Goal: Transaction & Acquisition: Download file/media

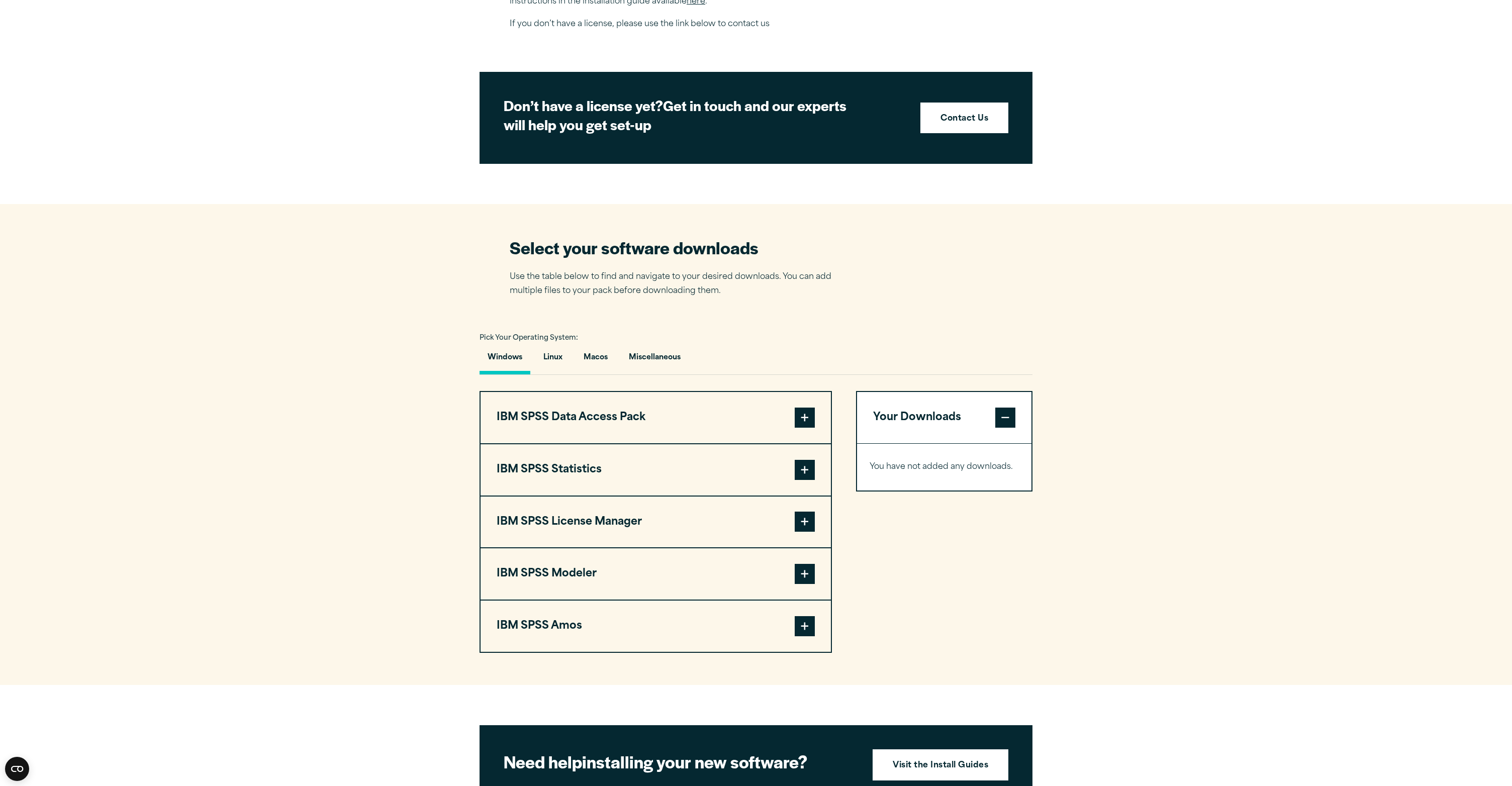
scroll to position [505, 0]
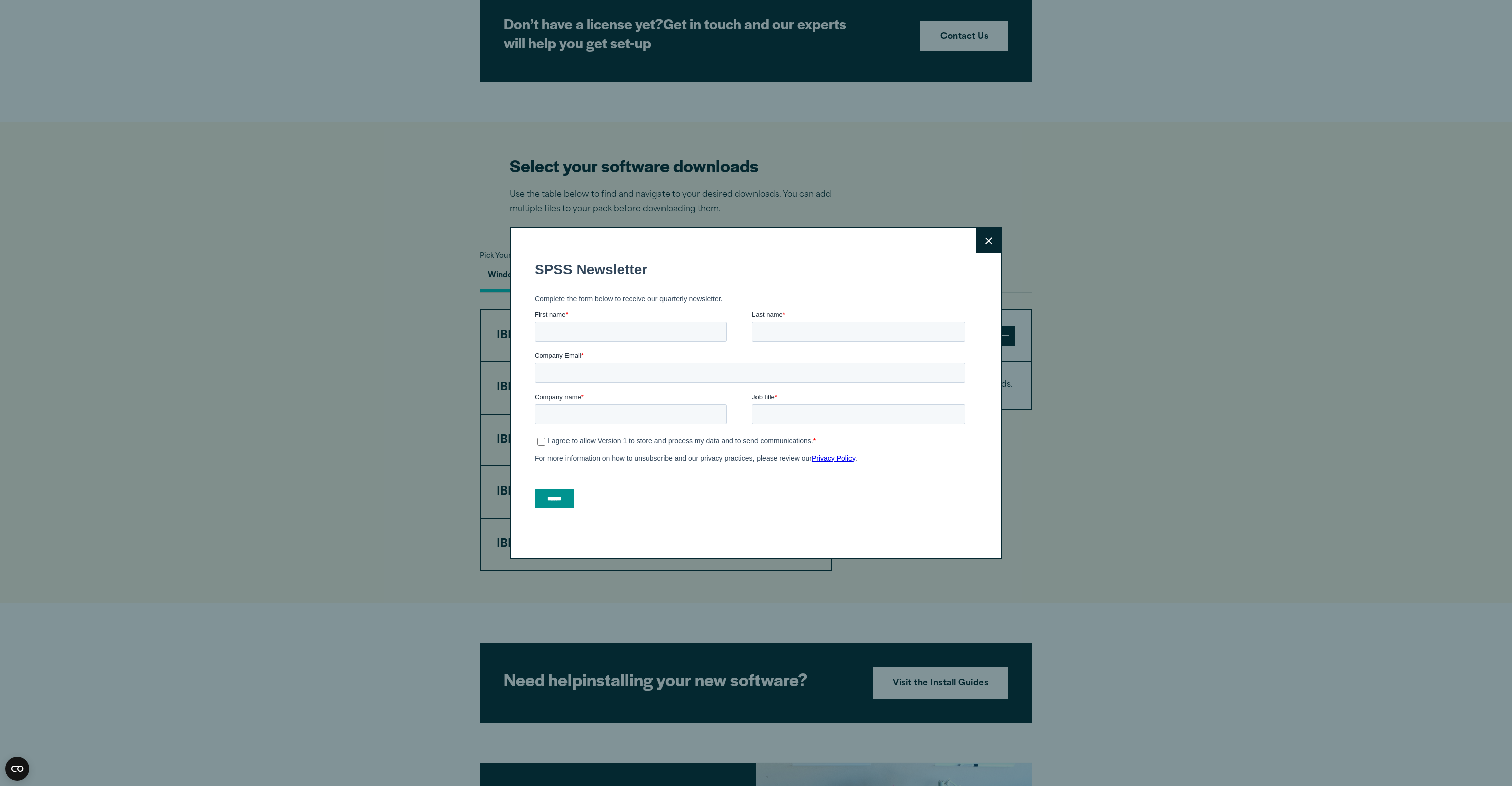
click at [600, 245] on icon at bounding box center [989, 241] width 7 height 7
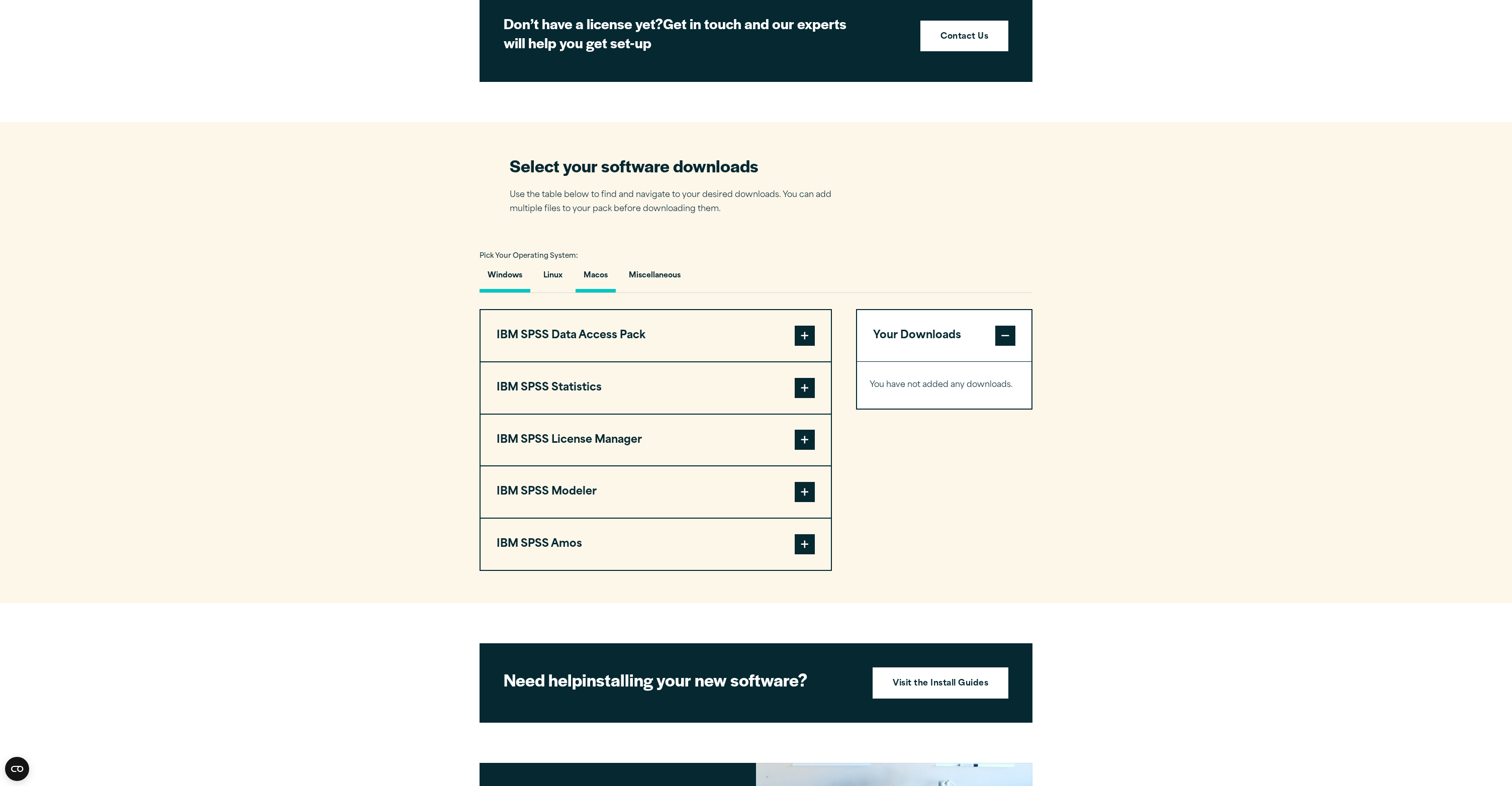
click at [600, 279] on button "Macos" at bounding box center [595, 278] width 40 height 29
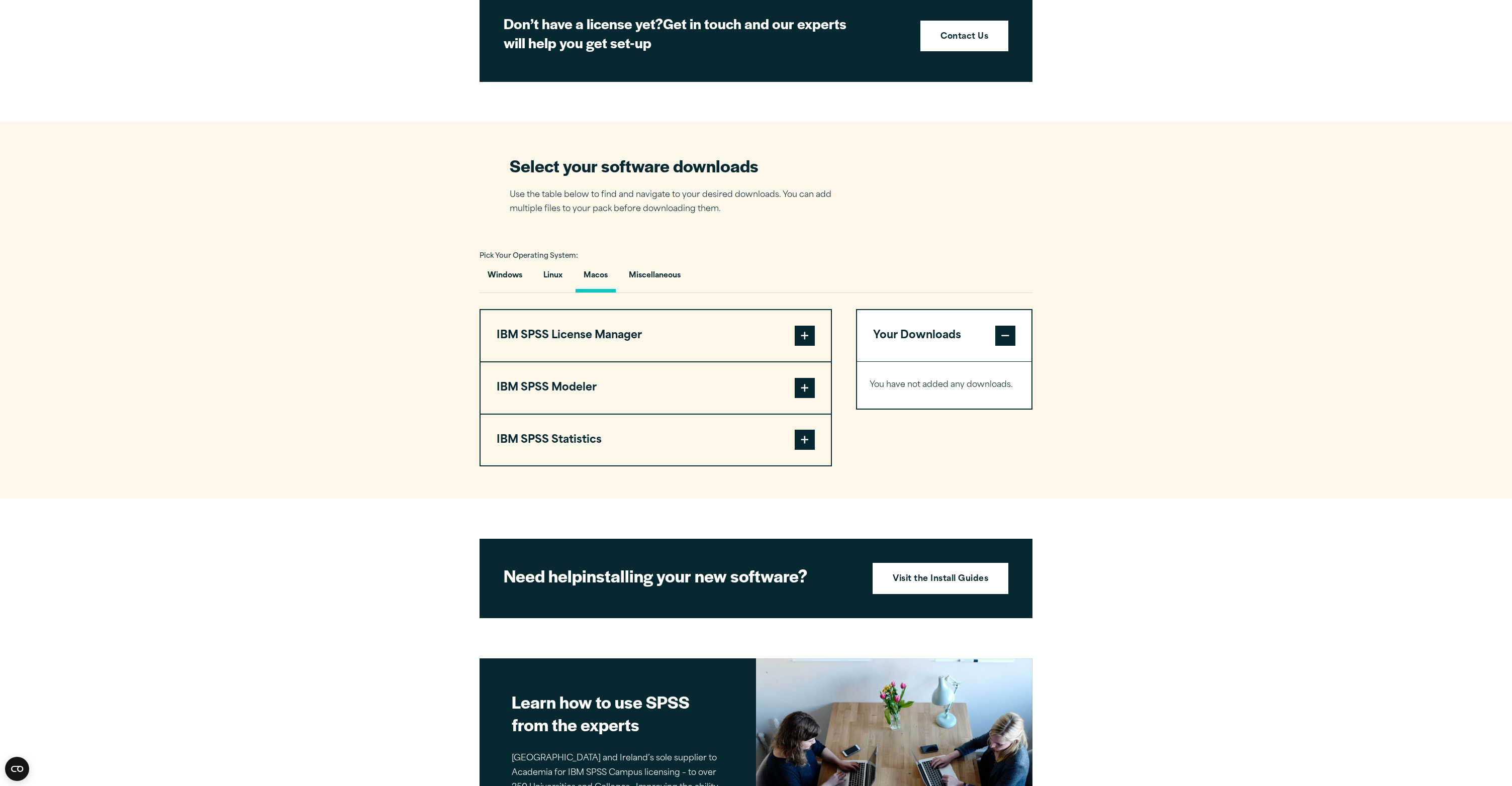
click at [600, 352] on button "IBM SPSS License Manager" at bounding box center [655, 335] width 350 height 51
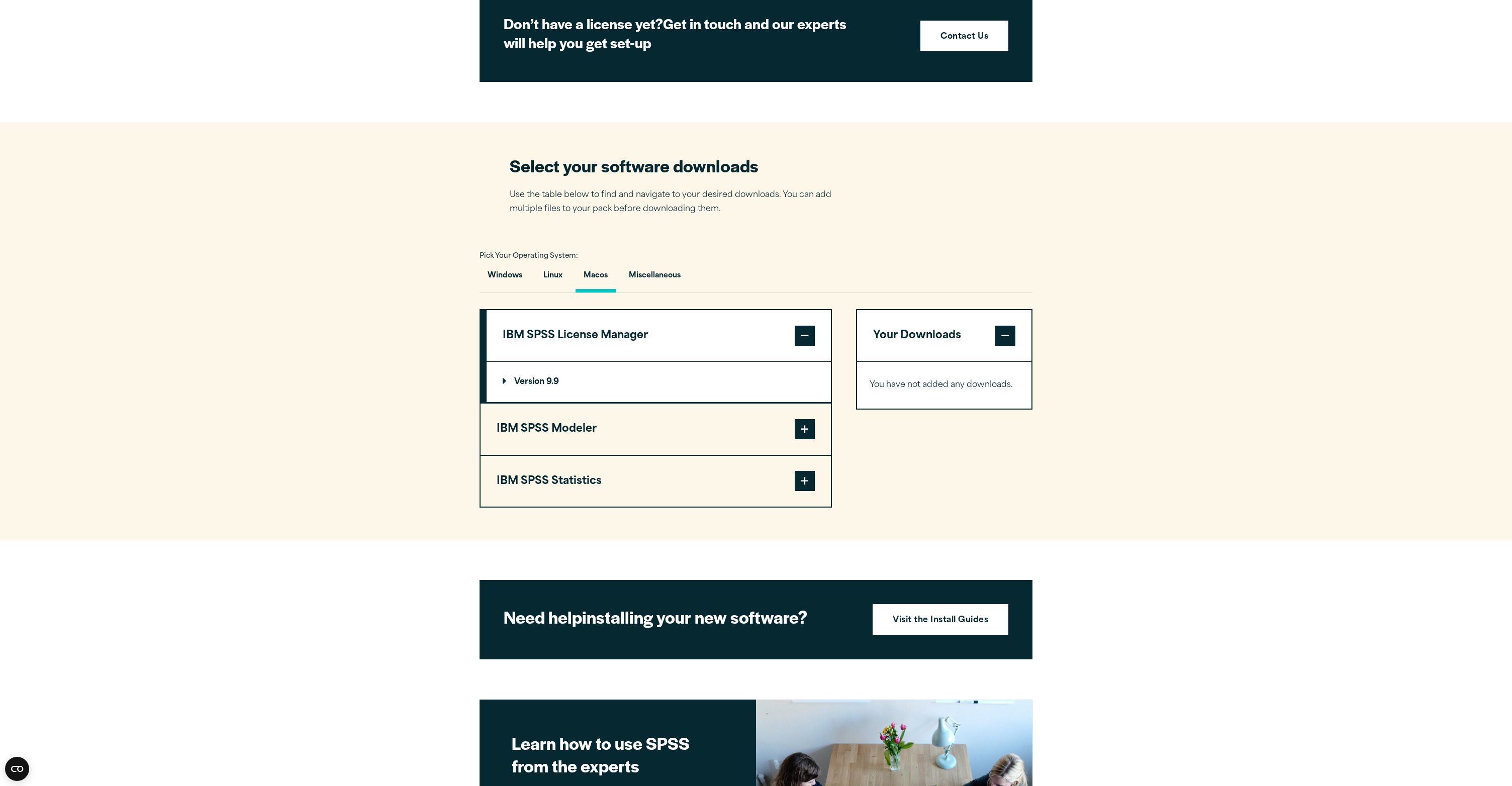
click at [600, 355] on button "IBM SPSS Modeler" at bounding box center [655, 428] width 350 height 51
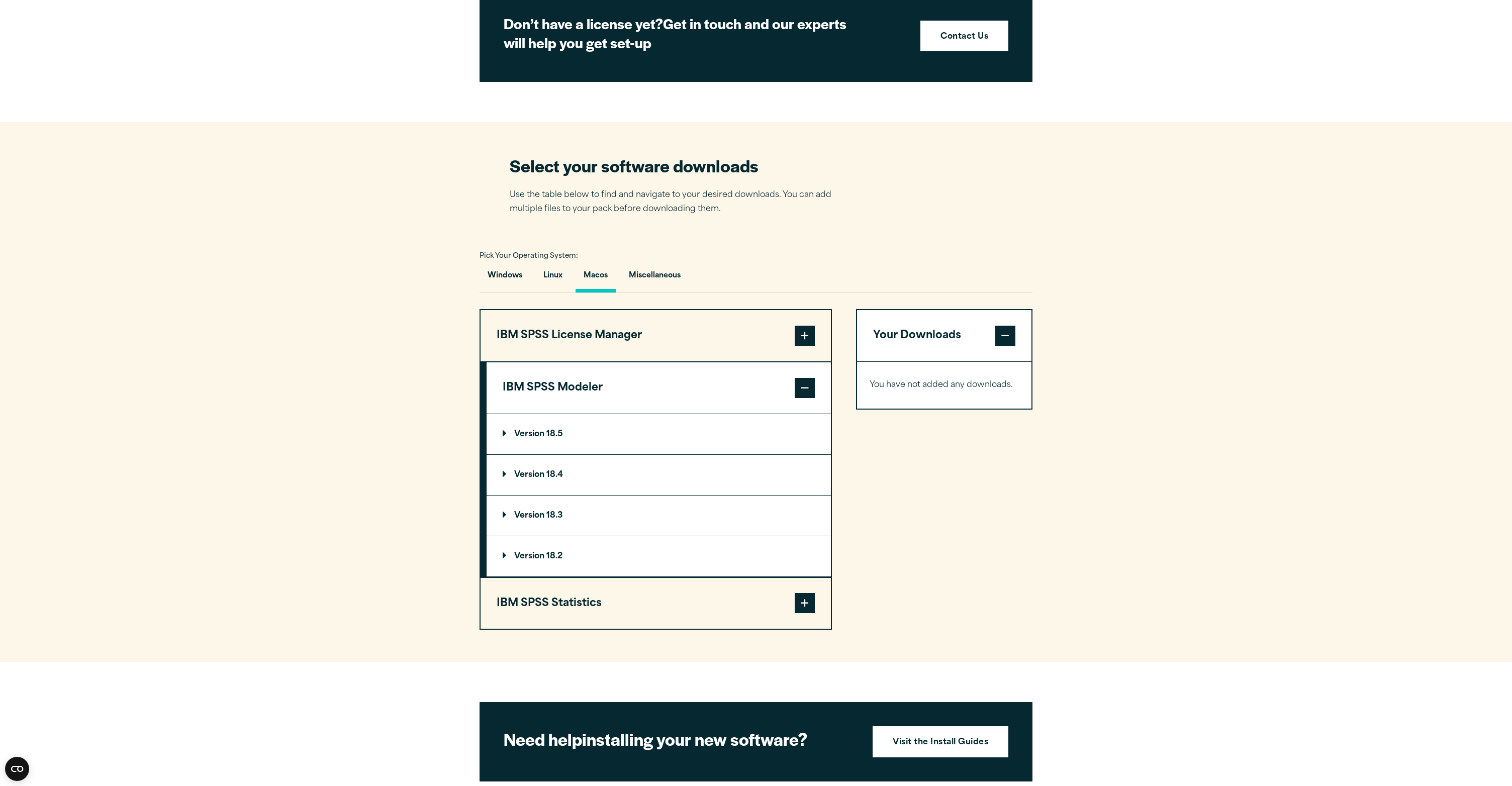
click at [600, 355] on button "IBM SPSS Statistics" at bounding box center [655, 603] width 350 height 51
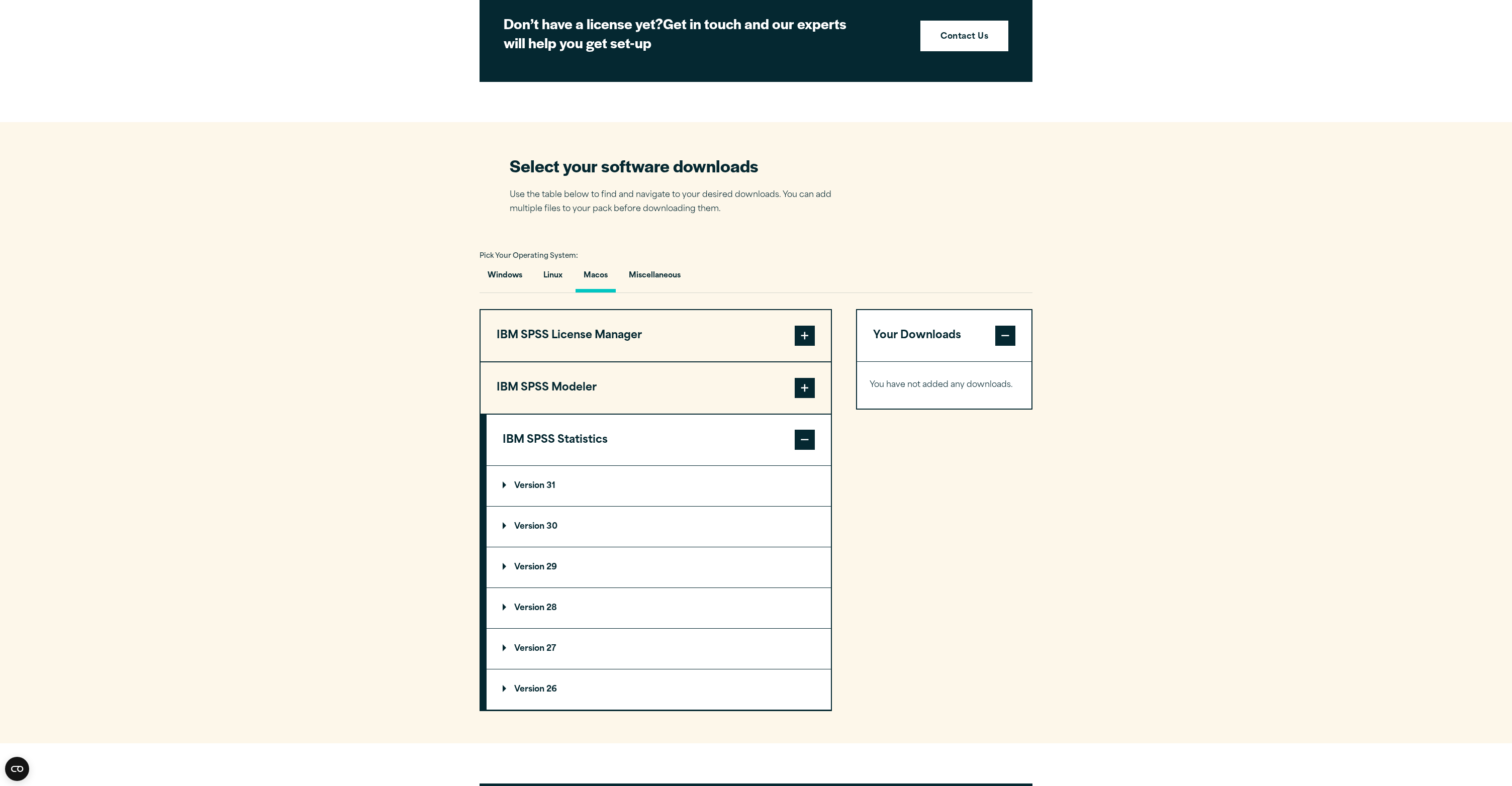
click at [544, 355] on p "Version 30" at bounding box center [530, 526] width 55 height 8
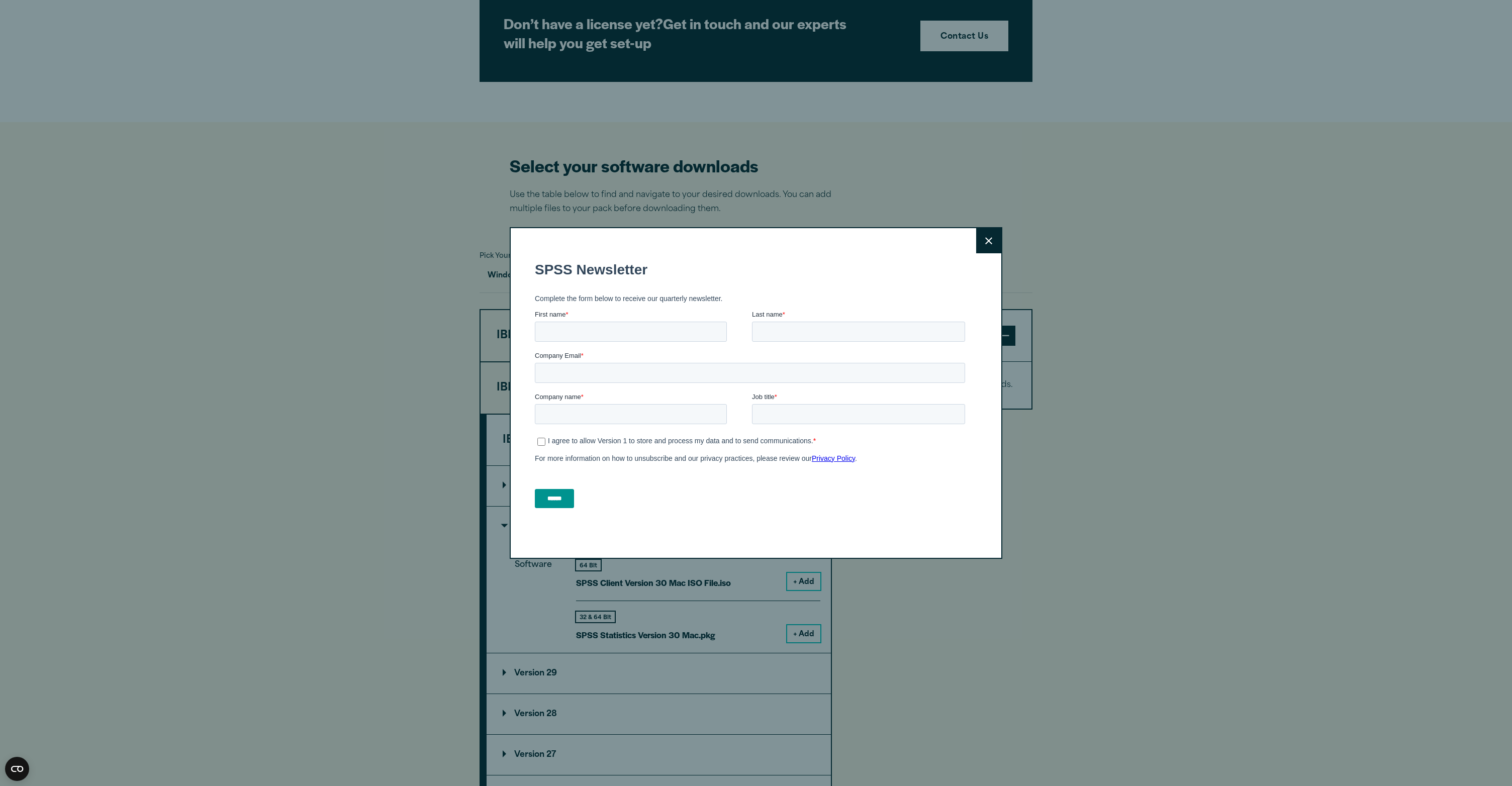
click at [600, 245] on icon at bounding box center [989, 241] width 7 height 7
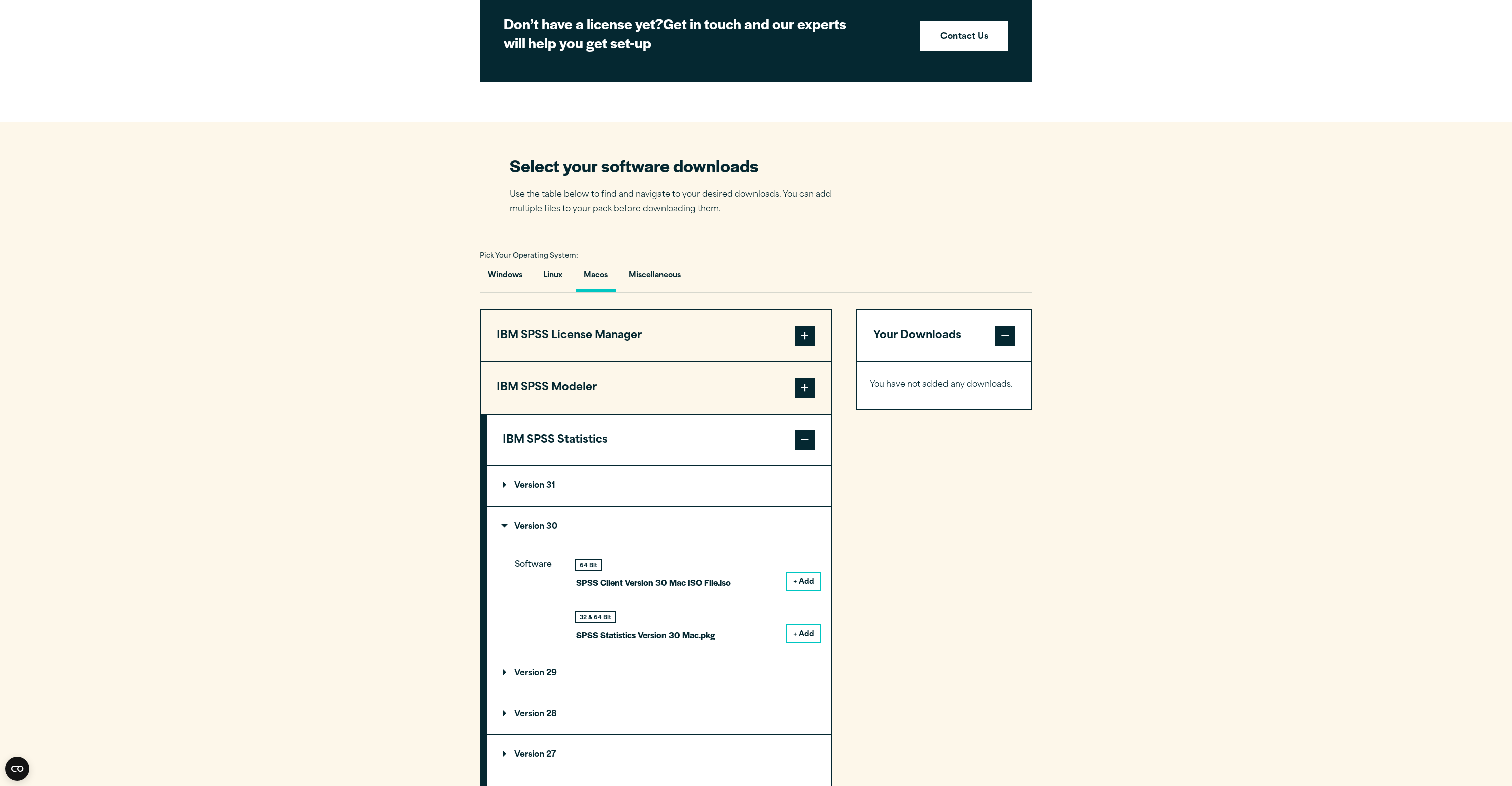
click at [600, 355] on div "32 & 64 Bit" at bounding box center [596, 617] width 39 height 10
click at [600, 355] on button "+ Add" at bounding box center [803, 633] width 34 height 17
click at [600, 355] on button "Download 1 Items" at bounding box center [944, 421] width 149 height 31
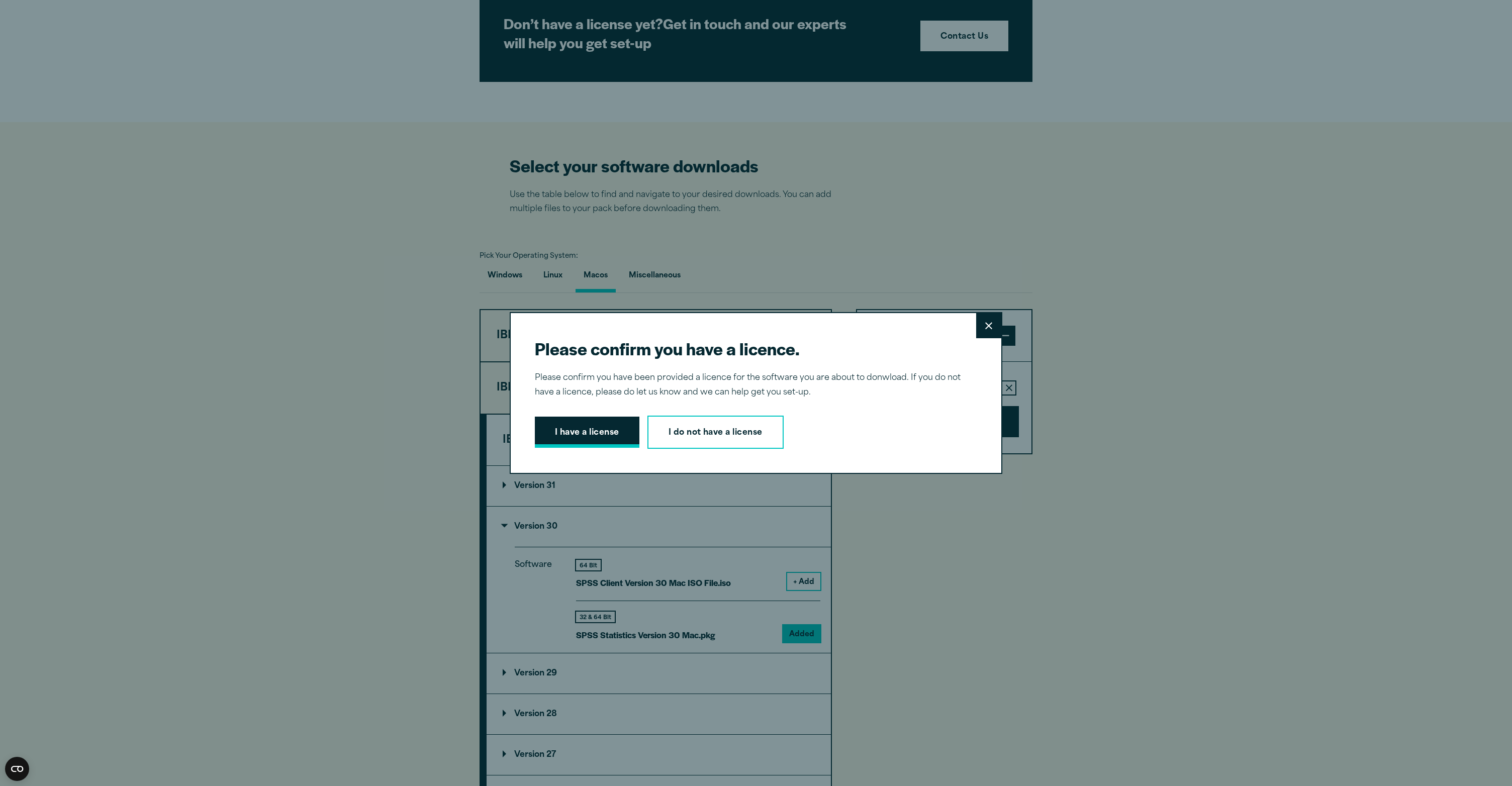
click at [578, 355] on button "I have a license" at bounding box center [587, 431] width 104 height 31
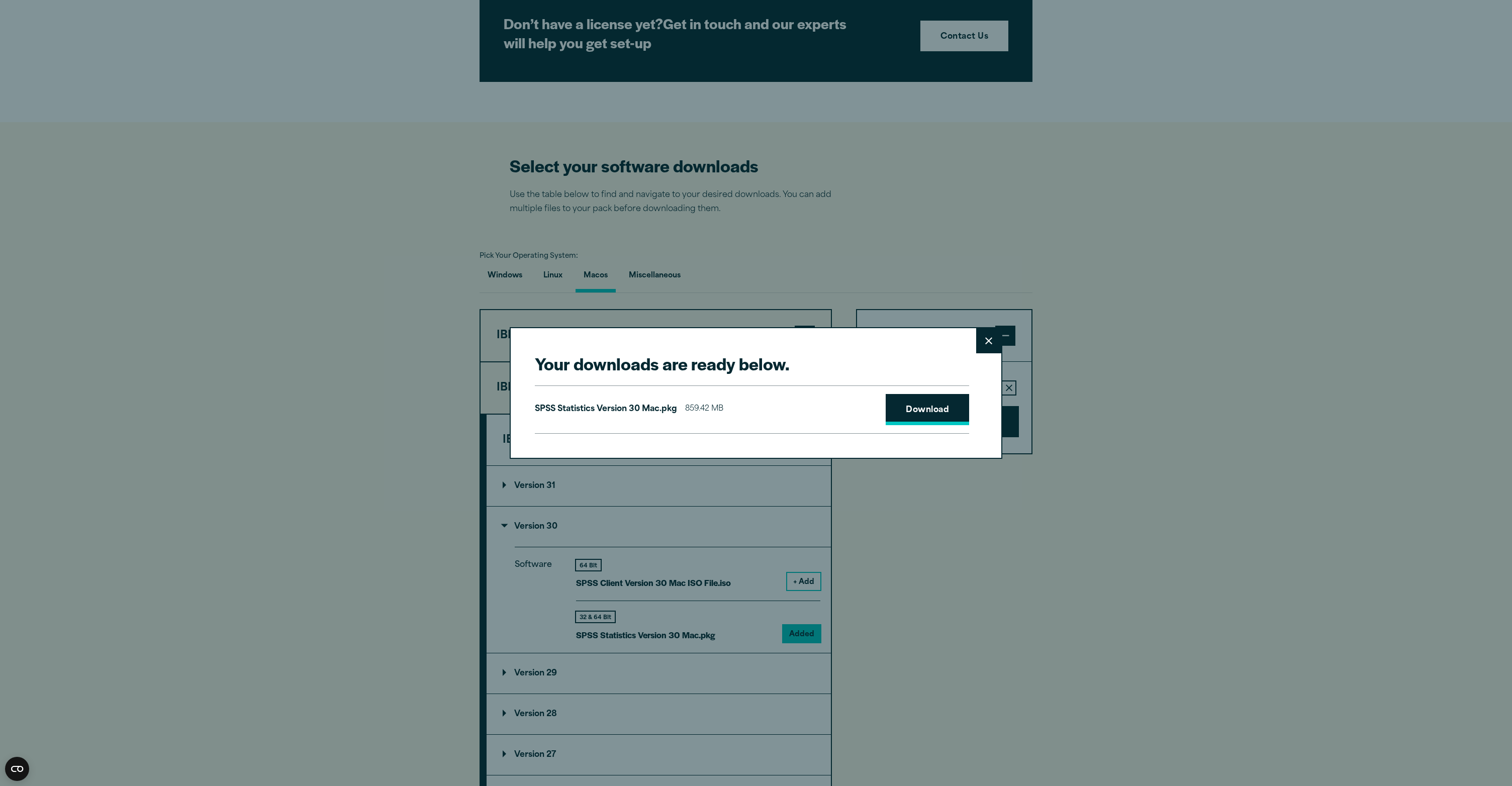
click at [600, 355] on link "Download" at bounding box center [927, 409] width 84 height 31
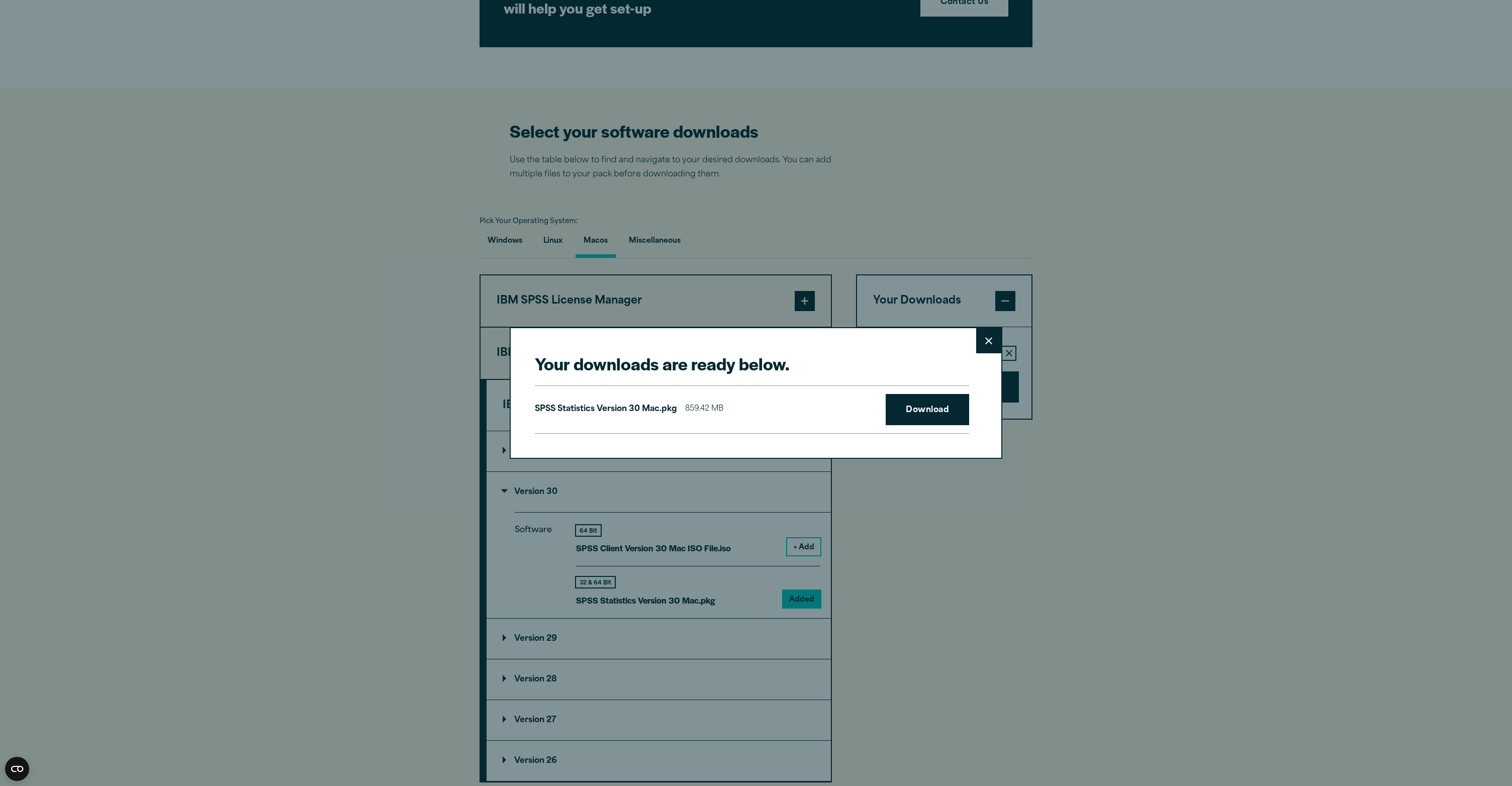
scroll to position [541, 0]
click at [600, 355] on p "SPSS Statistics Version 30 Mac.pkg" at bounding box center [605, 410] width 142 height 15
click at [600, 343] on button "Close" at bounding box center [988, 340] width 25 height 25
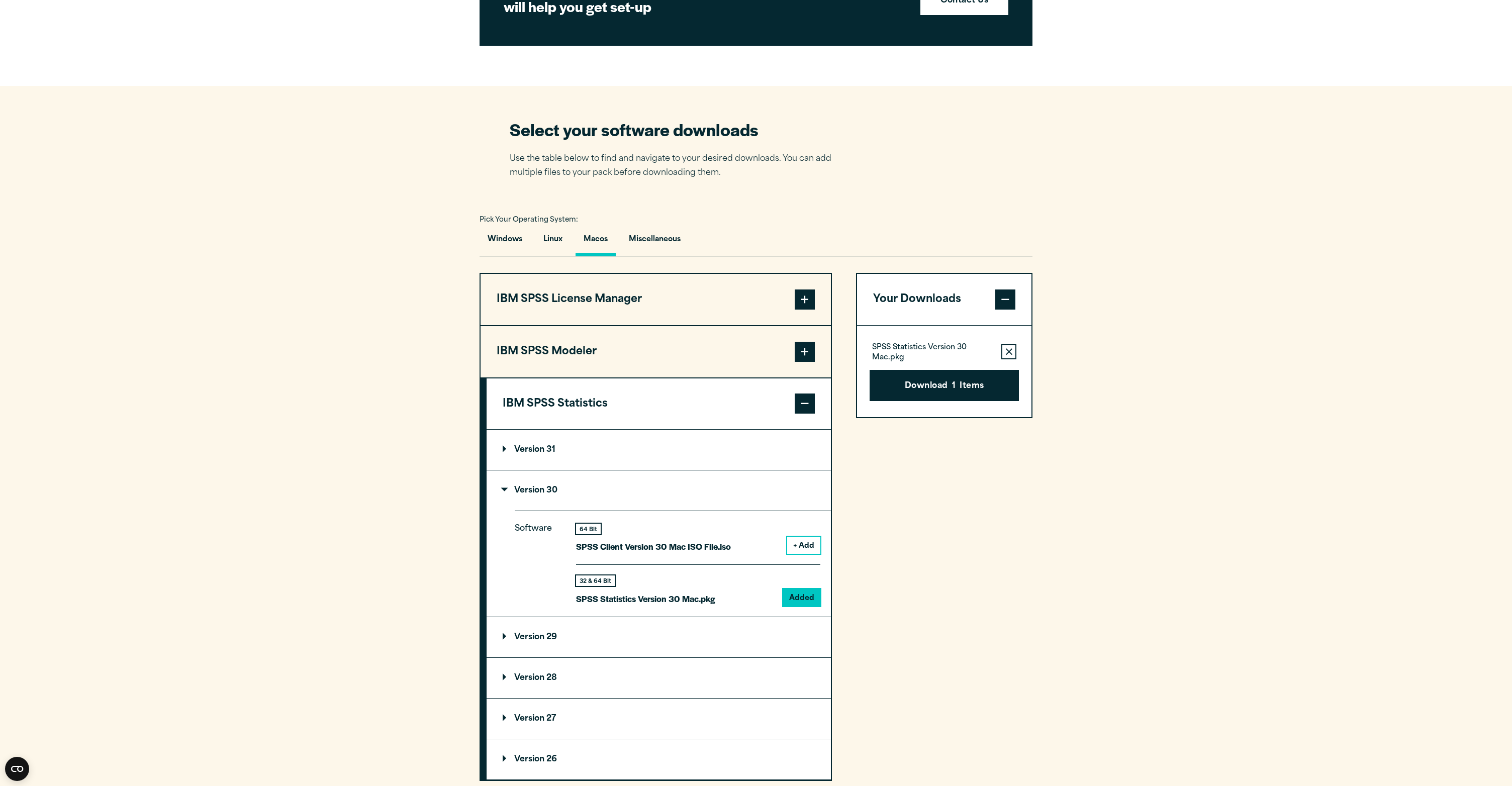
click at [600, 355] on button "+ Add" at bounding box center [803, 545] width 34 height 17
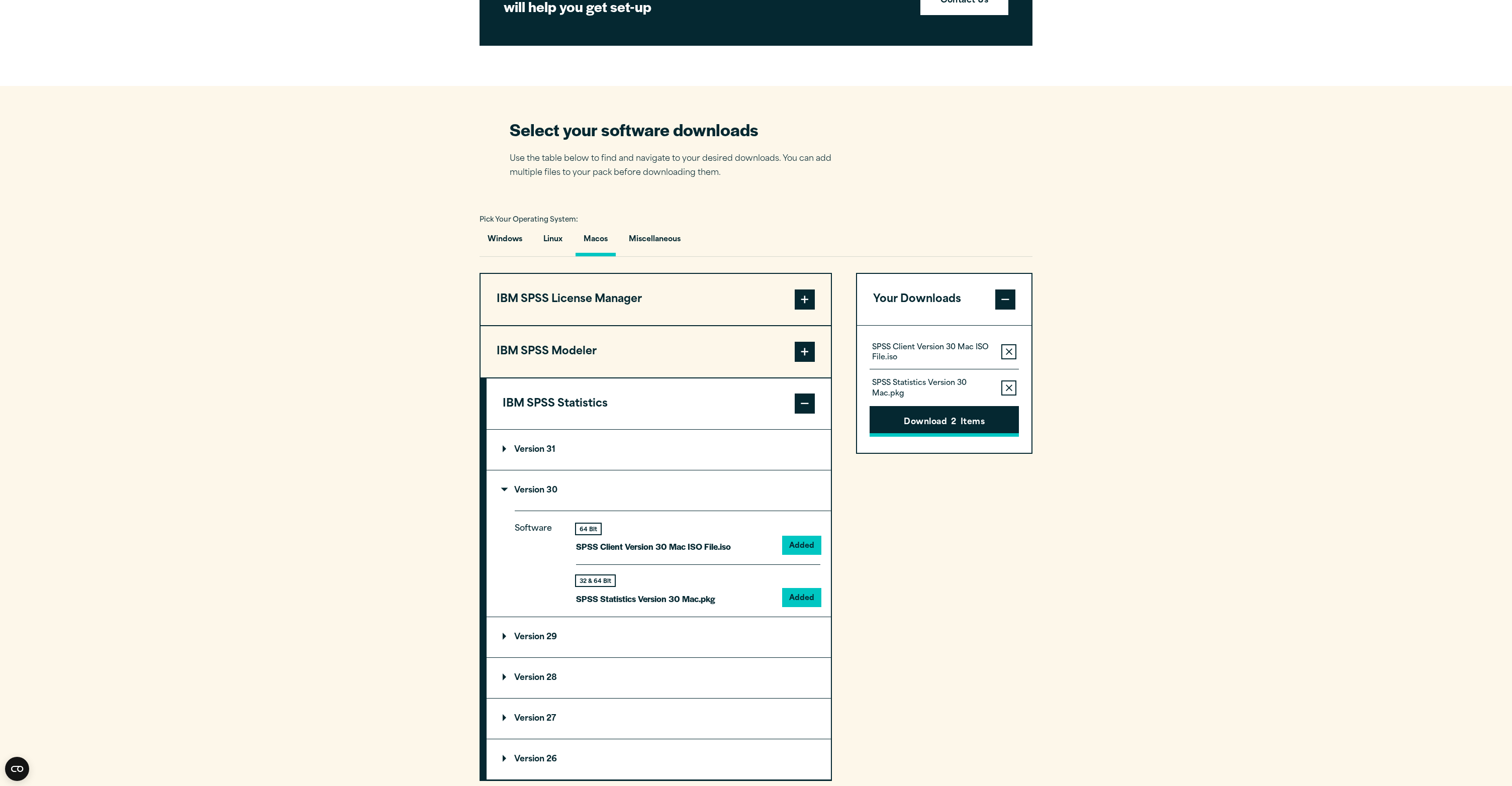
click at [600, 355] on button "Download 2 Items" at bounding box center [944, 421] width 149 height 31
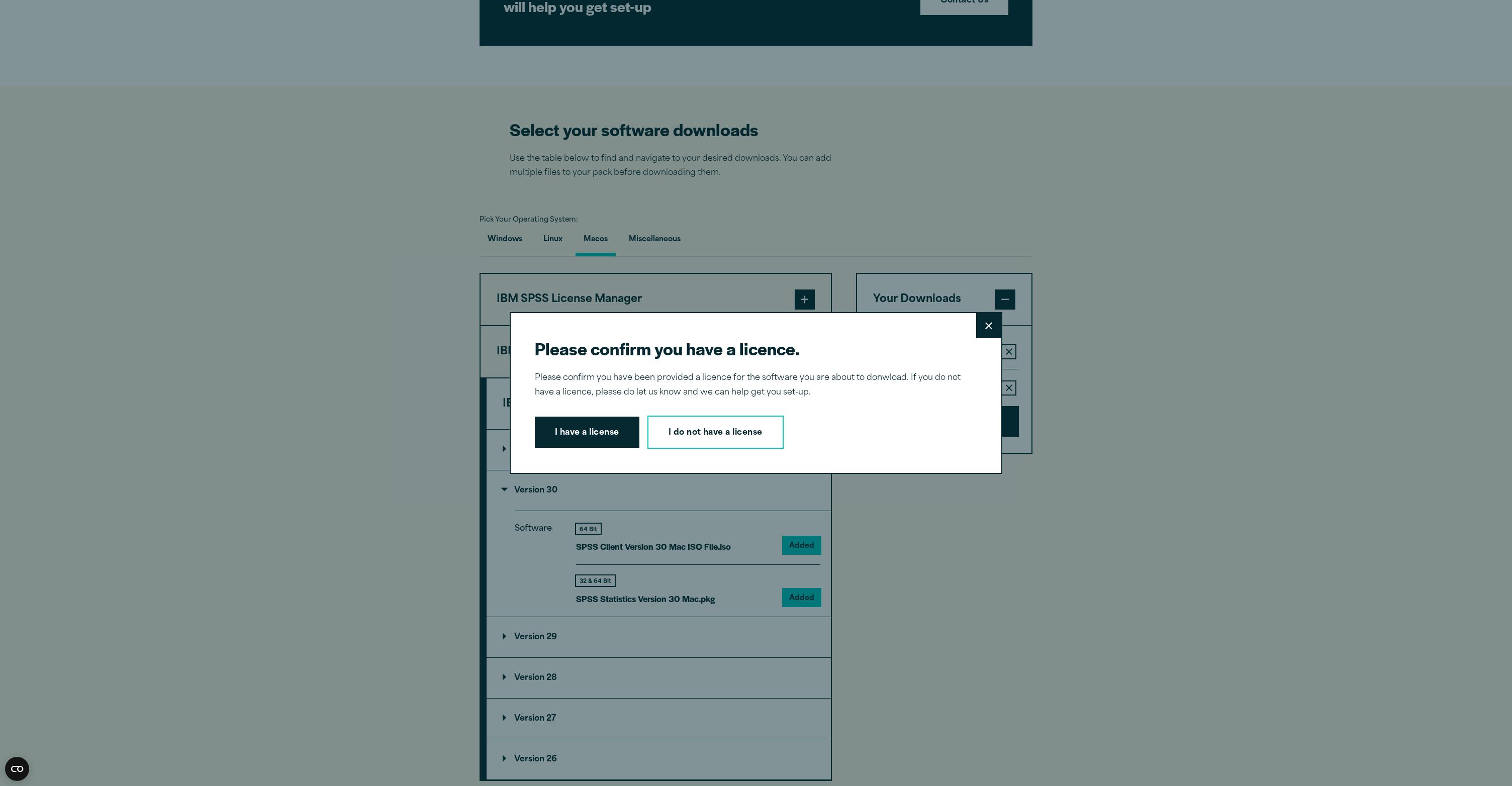
click at [600, 329] on button "Close" at bounding box center [988, 325] width 25 height 25
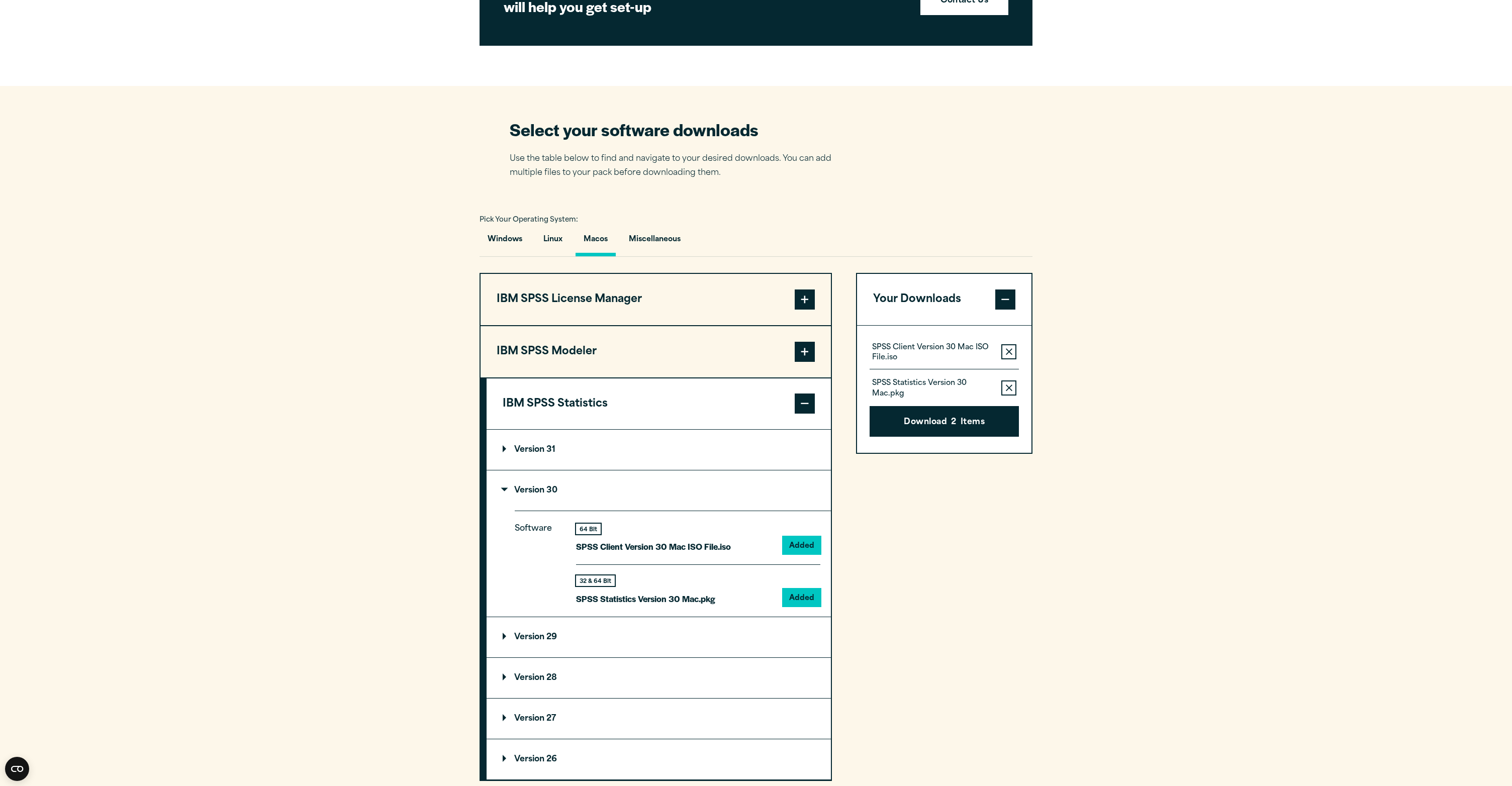
click at [600, 355] on button "Remove this item from your software download list" at bounding box center [1008, 388] width 15 height 15
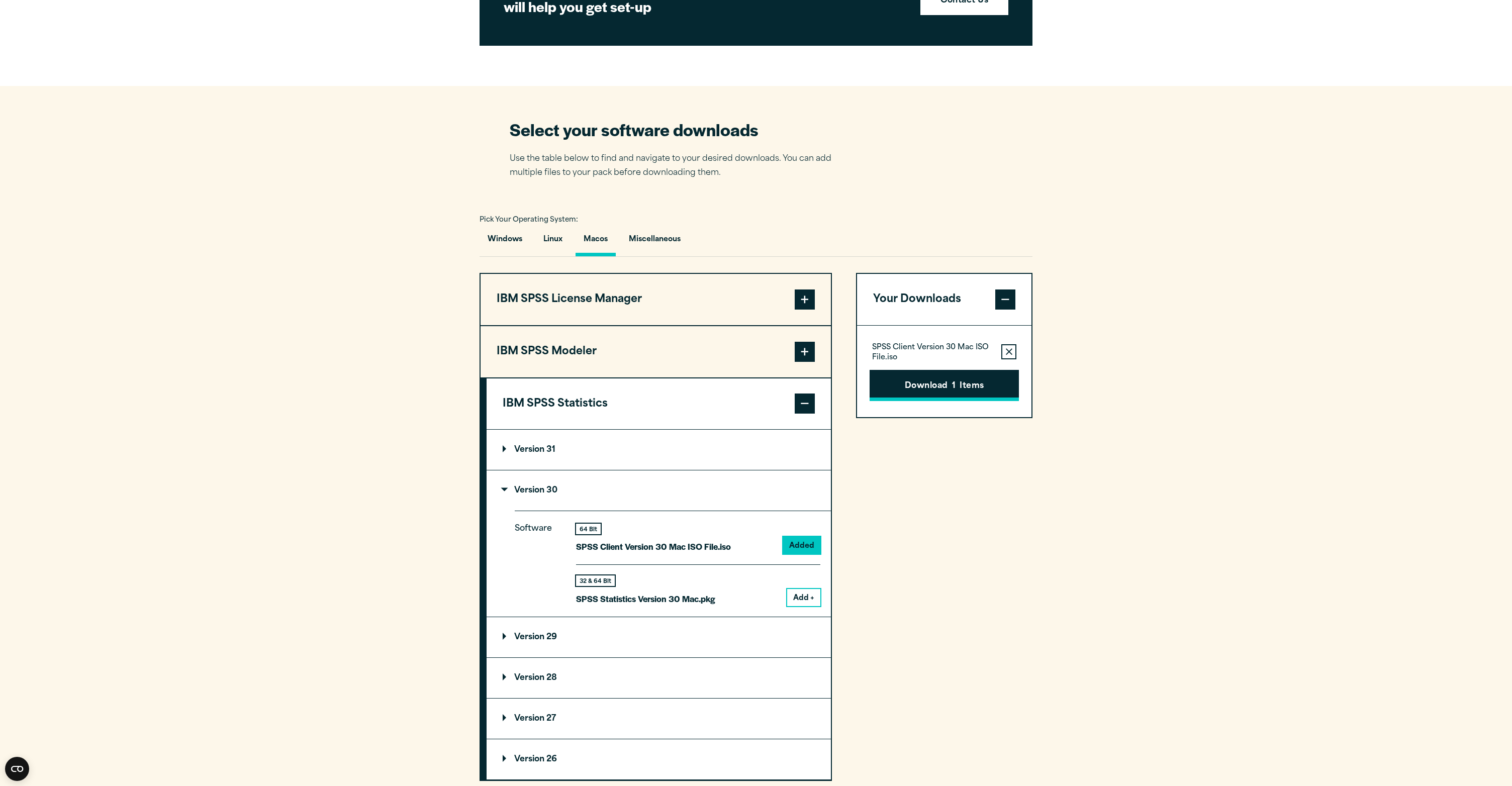
click at [600, 355] on button "Download 1 Items" at bounding box center [944, 385] width 149 height 31
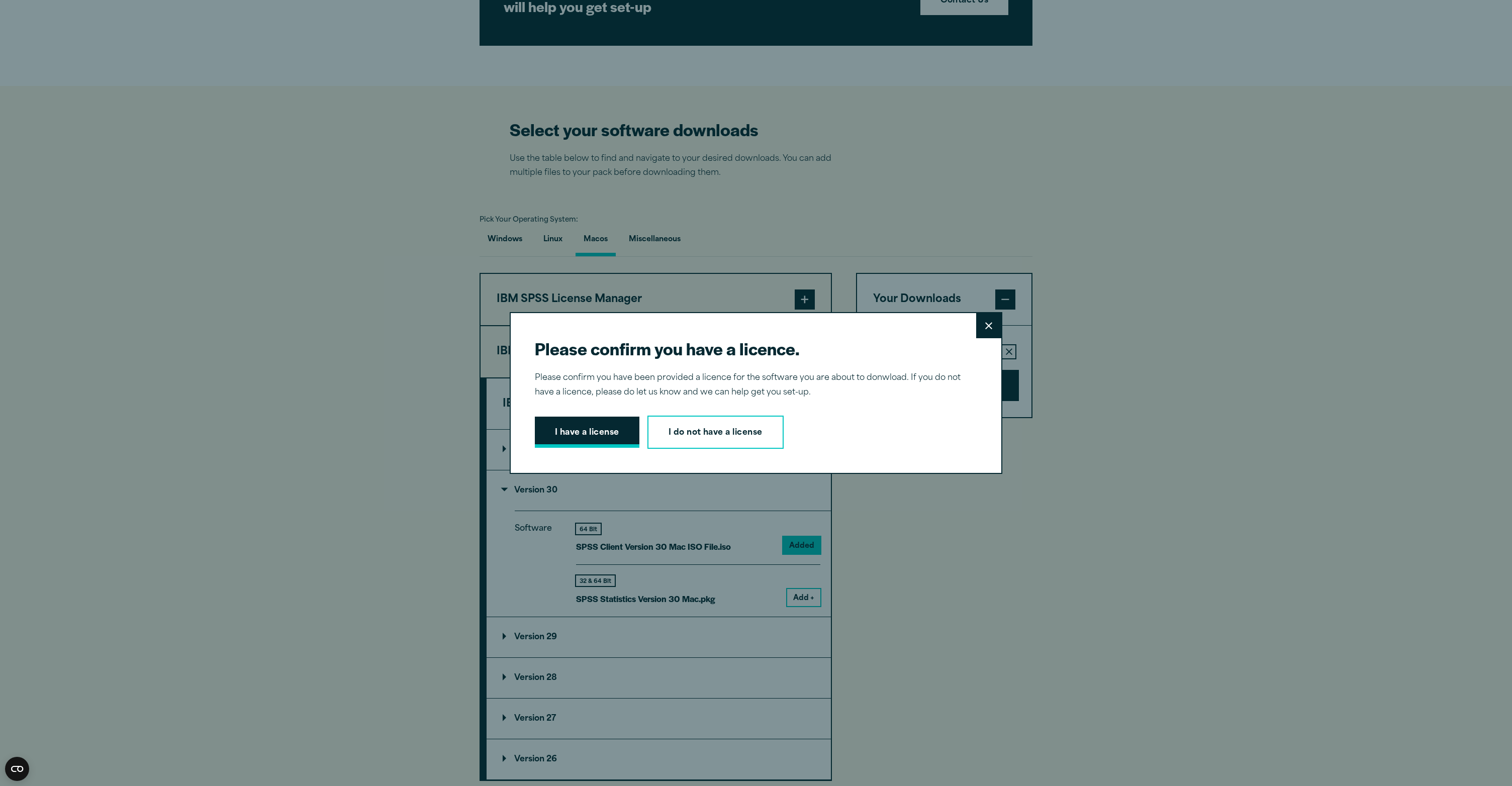
click at [573, 355] on button "I have a license" at bounding box center [587, 431] width 104 height 31
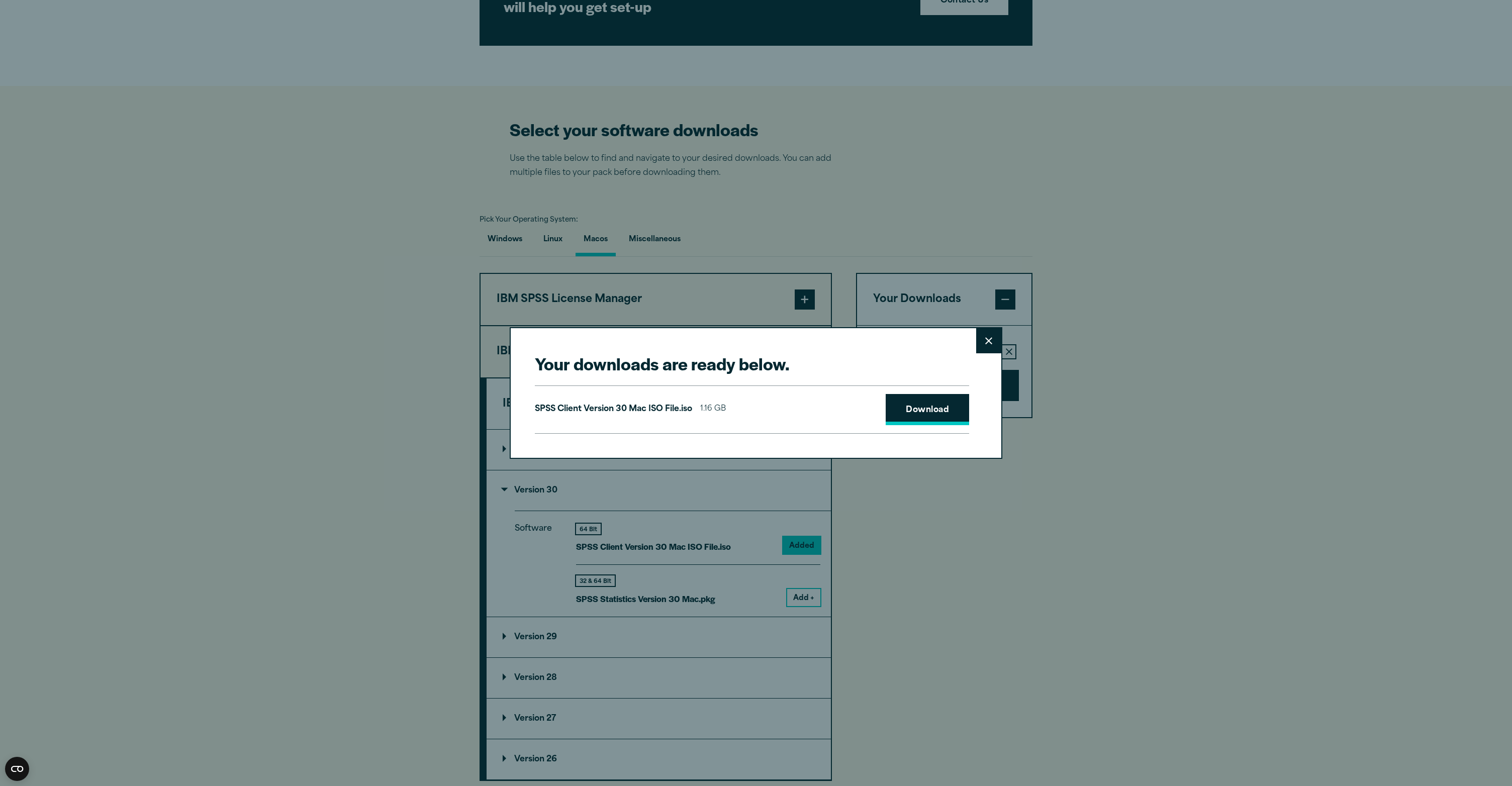
click at [600, 355] on link "Download" at bounding box center [927, 409] width 84 height 31
click at [600, 349] on button "Close" at bounding box center [988, 340] width 25 height 25
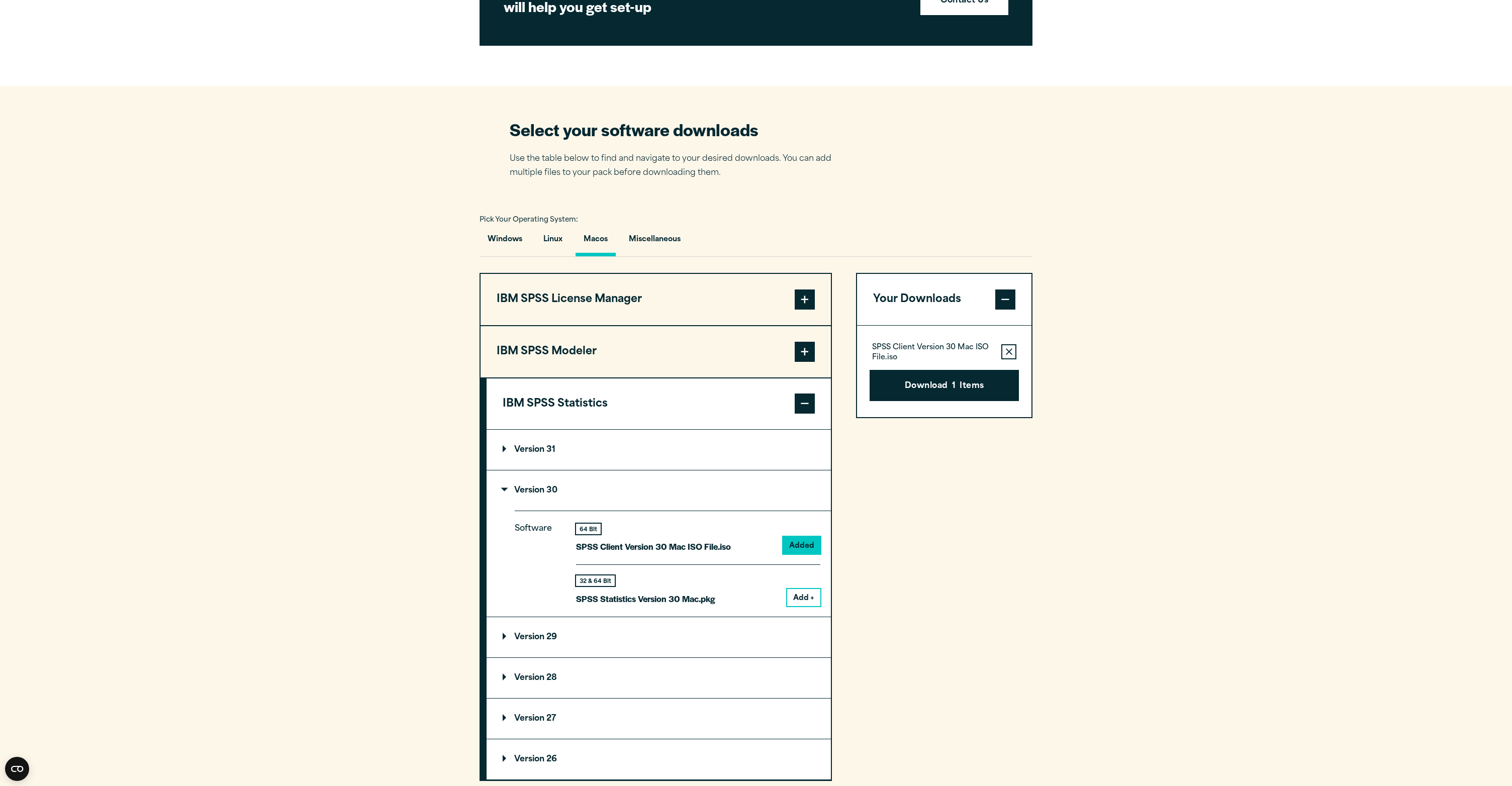
click at [597, 355] on summary "Version 31" at bounding box center [659, 450] width 344 height 40
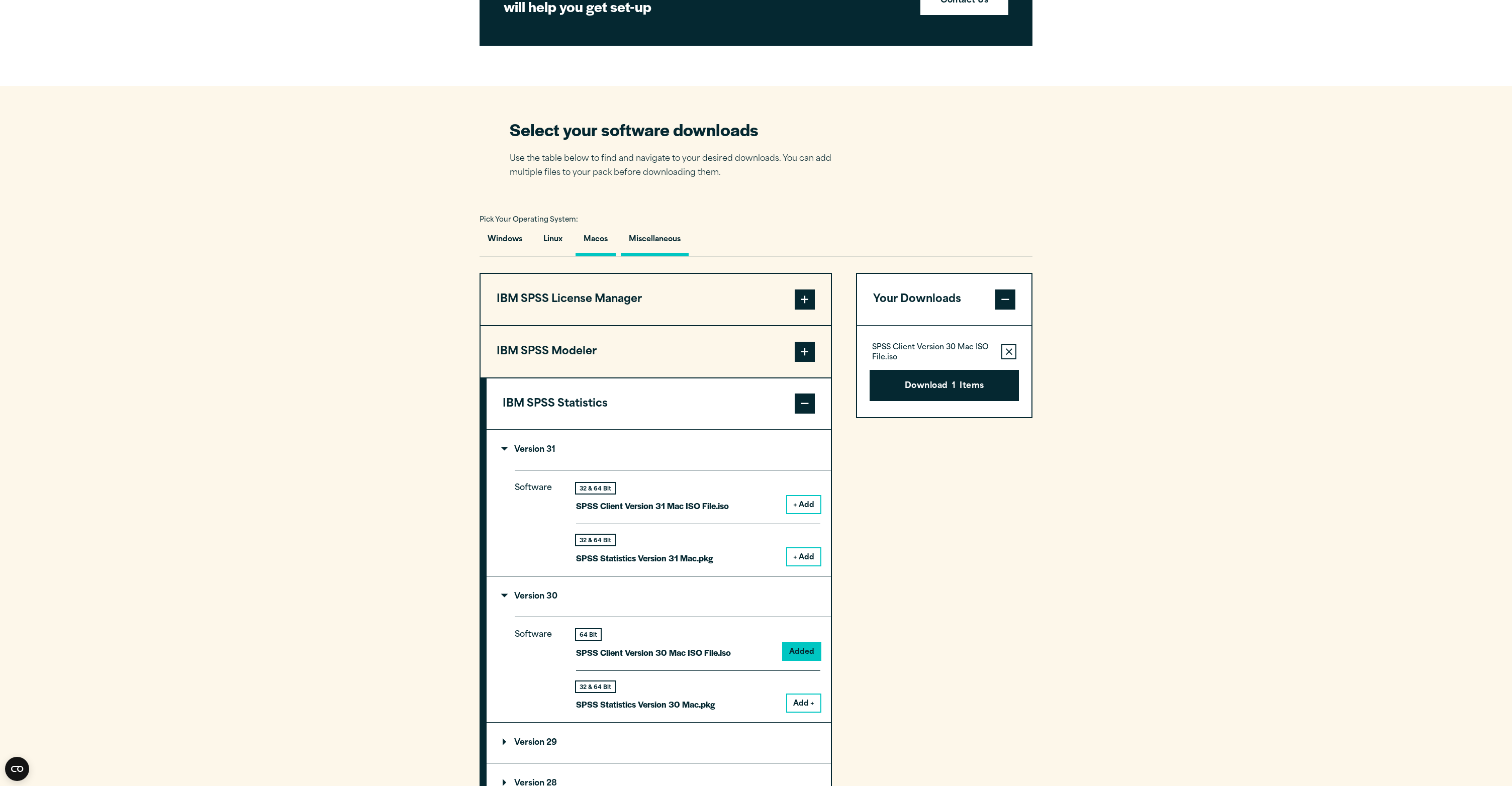
click at [600, 237] on button "Miscellaneous" at bounding box center [655, 242] width 68 height 29
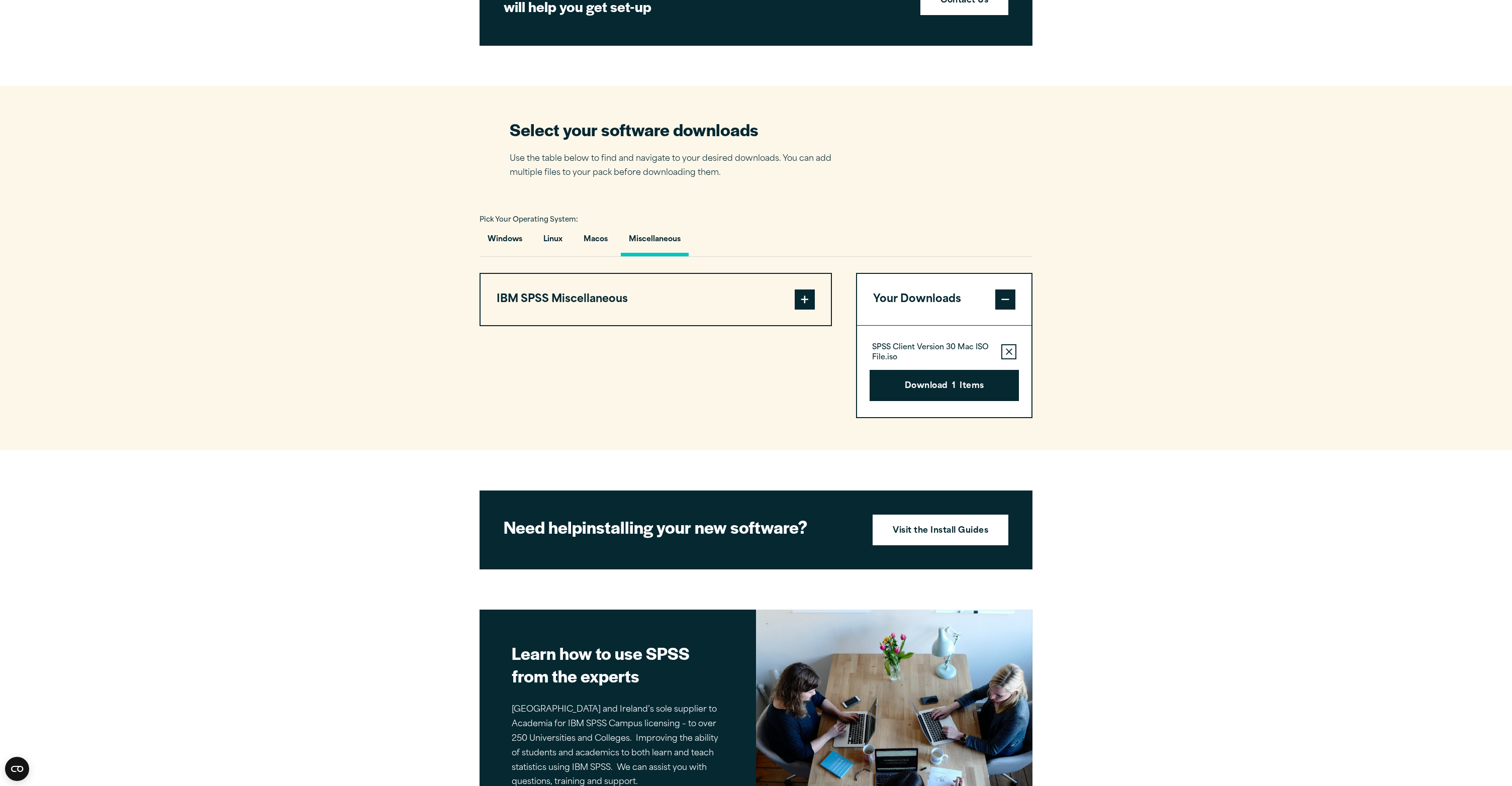
click at [600, 296] on button "IBM SPSS Miscellaneous" at bounding box center [655, 299] width 350 height 51
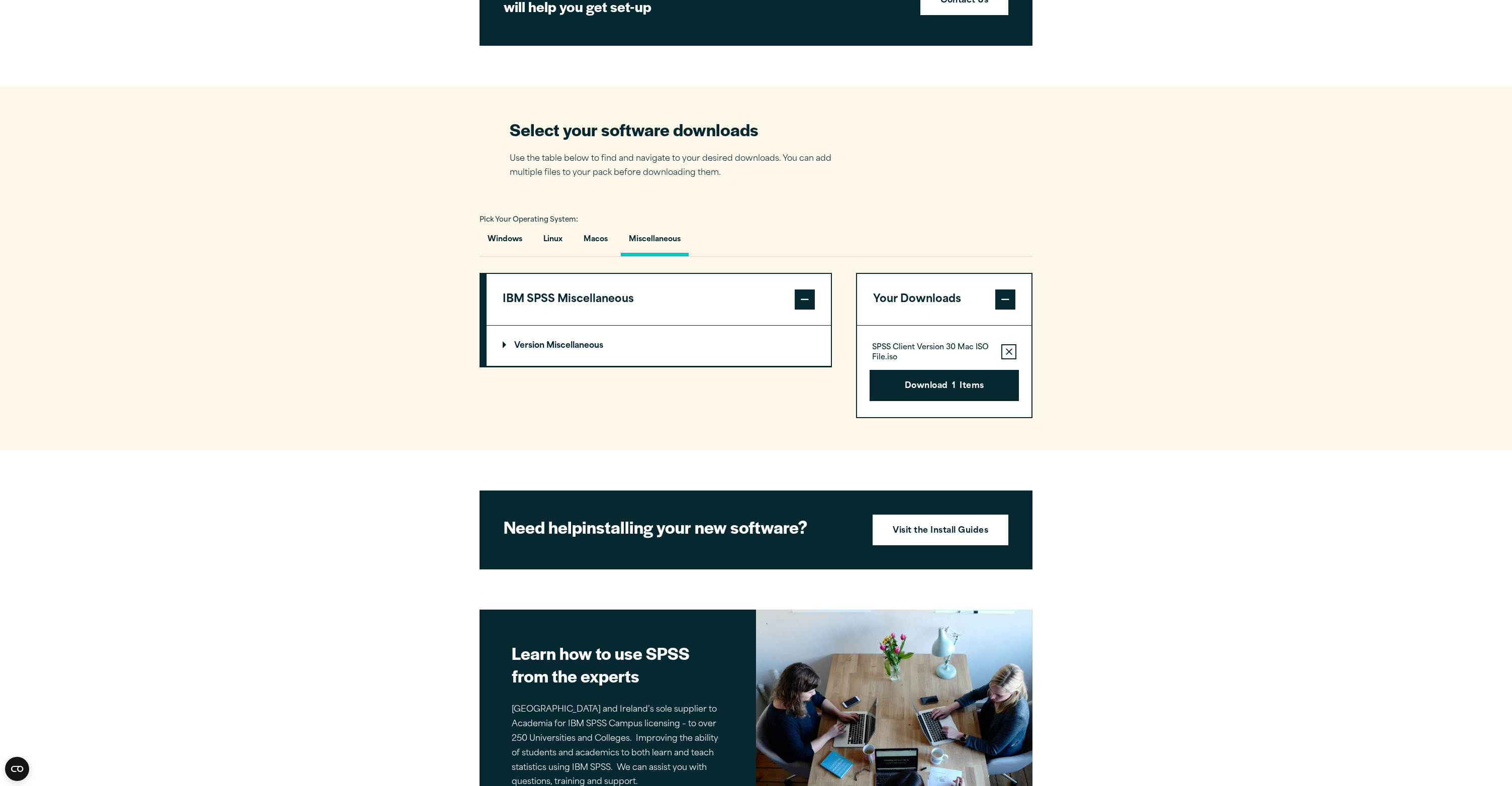
click at [563, 350] on p "Version Miscellaneous" at bounding box center [553, 346] width 101 height 8
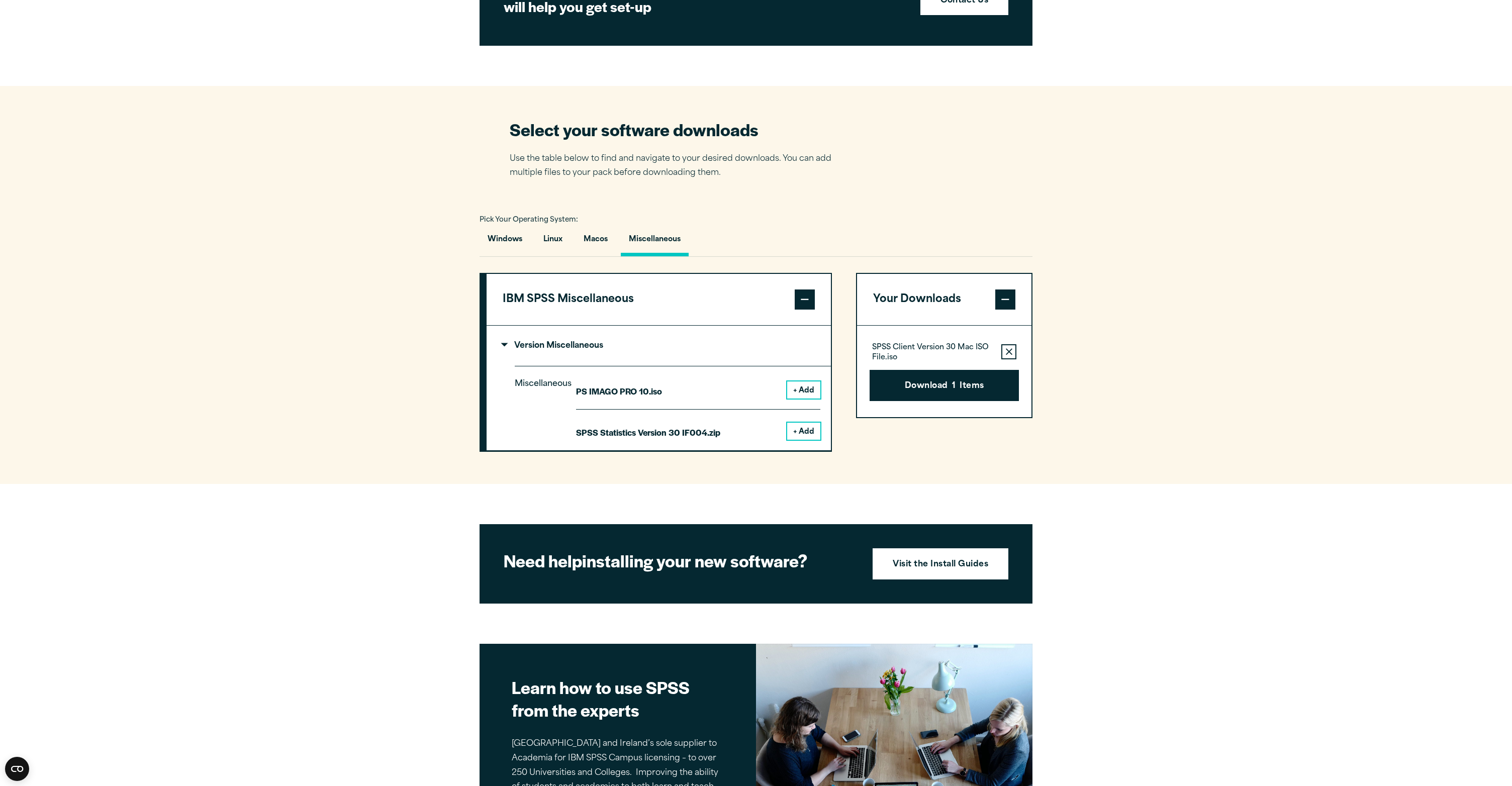
click at [600, 355] on div "Miscellaneous PS IMAGO PRO 10.iso + Add SPSS Statistics Version 30 IF004.zip + …" at bounding box center [673, 408] width 317 height 85
click at [600, 355] on button "+ Add" at bounding box center [803, 431] width 34 height 17
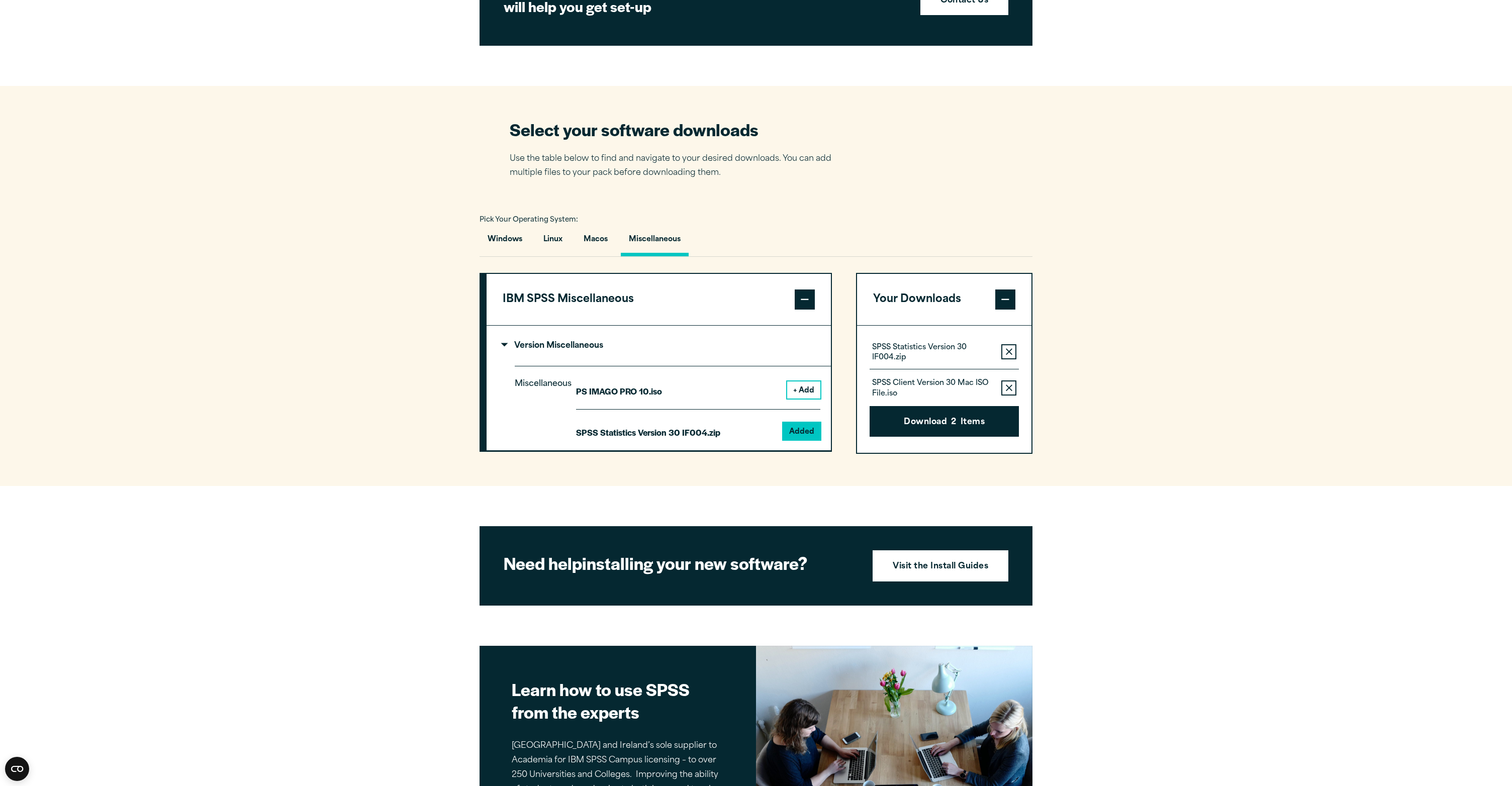
click at [600, 355] on button "Remove this item from your software download list" at bounding box center [1008, 388] width 15 height 15
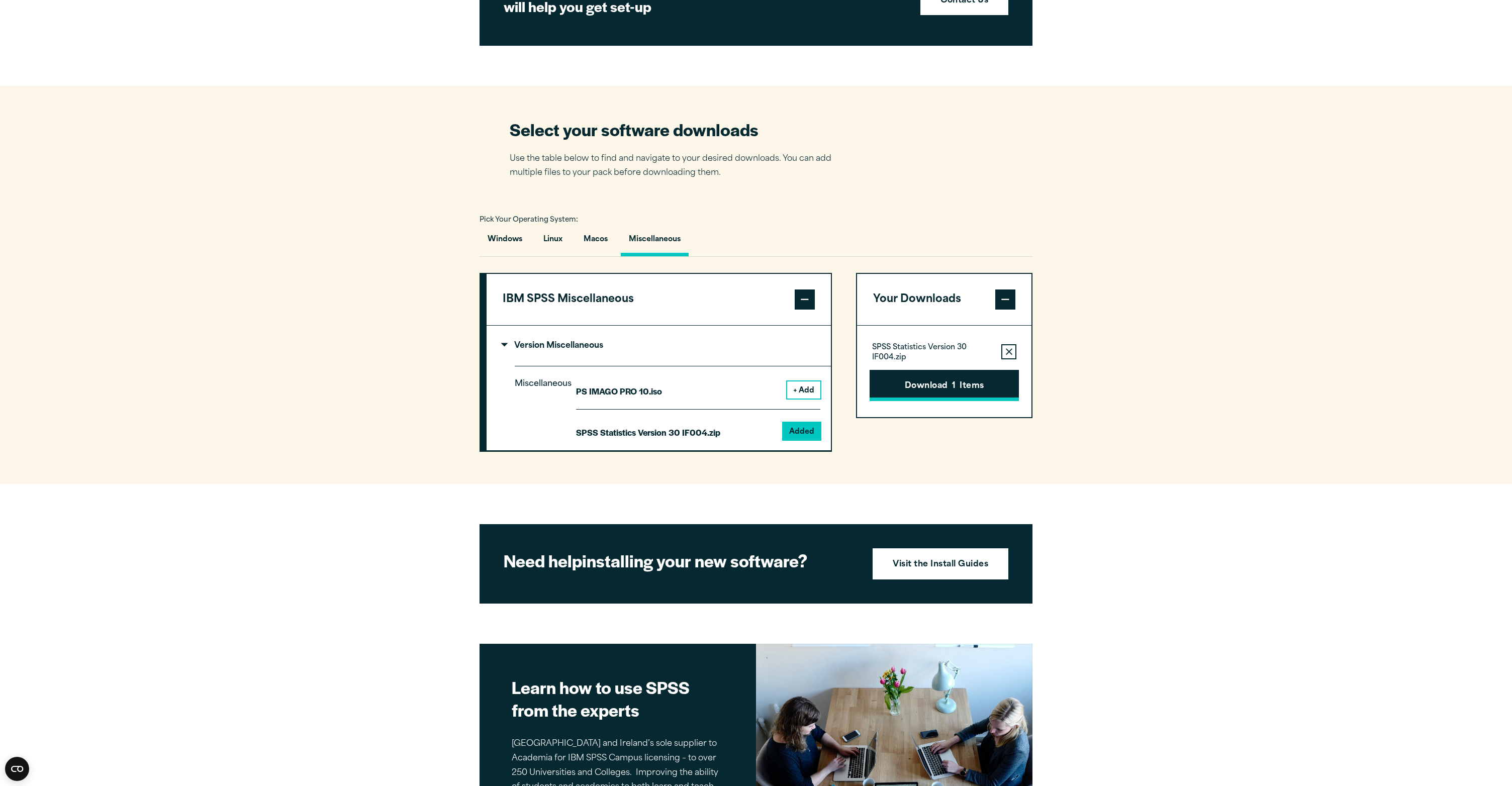
click at [600, 355] on button "Download 1 Items" at bounding box center [944, 385] width 149 height 31
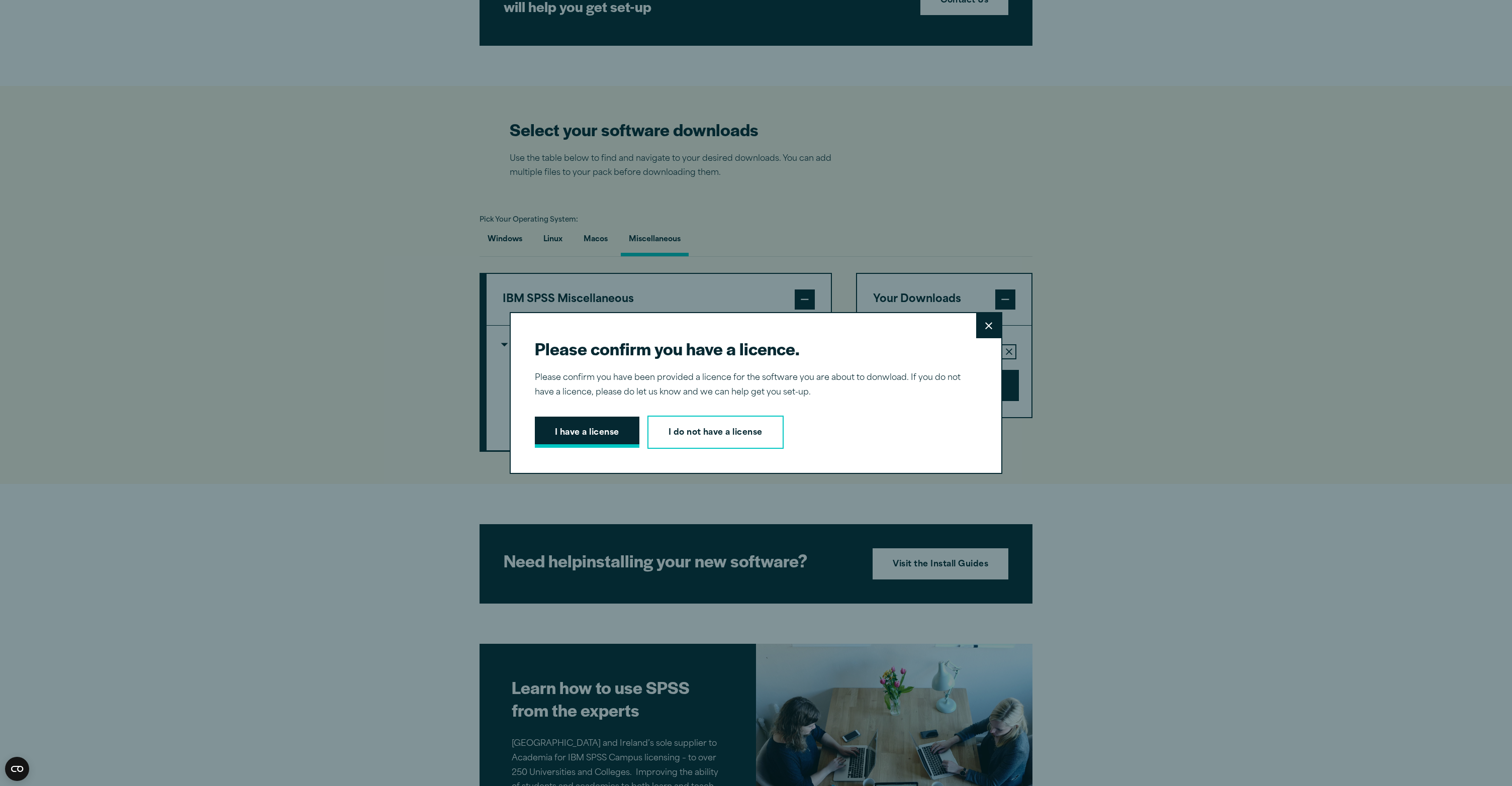
click at [544, 355] on button "I have a license" at bounding box center [587, 431] width 104 height 31
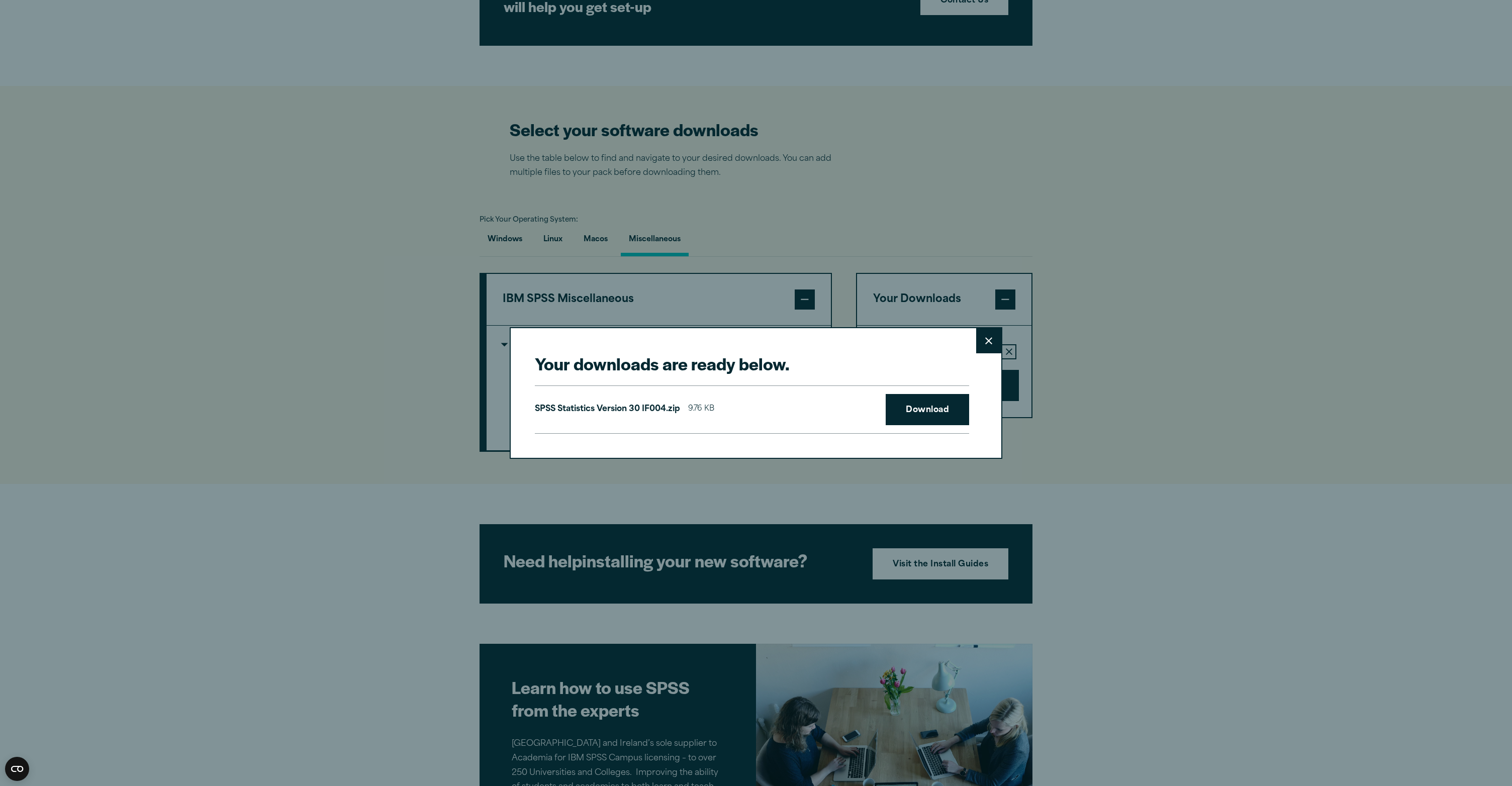
click at [600, 355] on div "Your downloads are ready below. Close SPSS Statistics Version 30 IF004.zip 9.76…" at bounding box center [755, 392] width 493 height 131
click at [600, 355] on link "Download" at bounding box center [927, 409] width 84 height 31
click at [600, 342] on button "Close" at bounding box center [988, 340] width 25 height 25
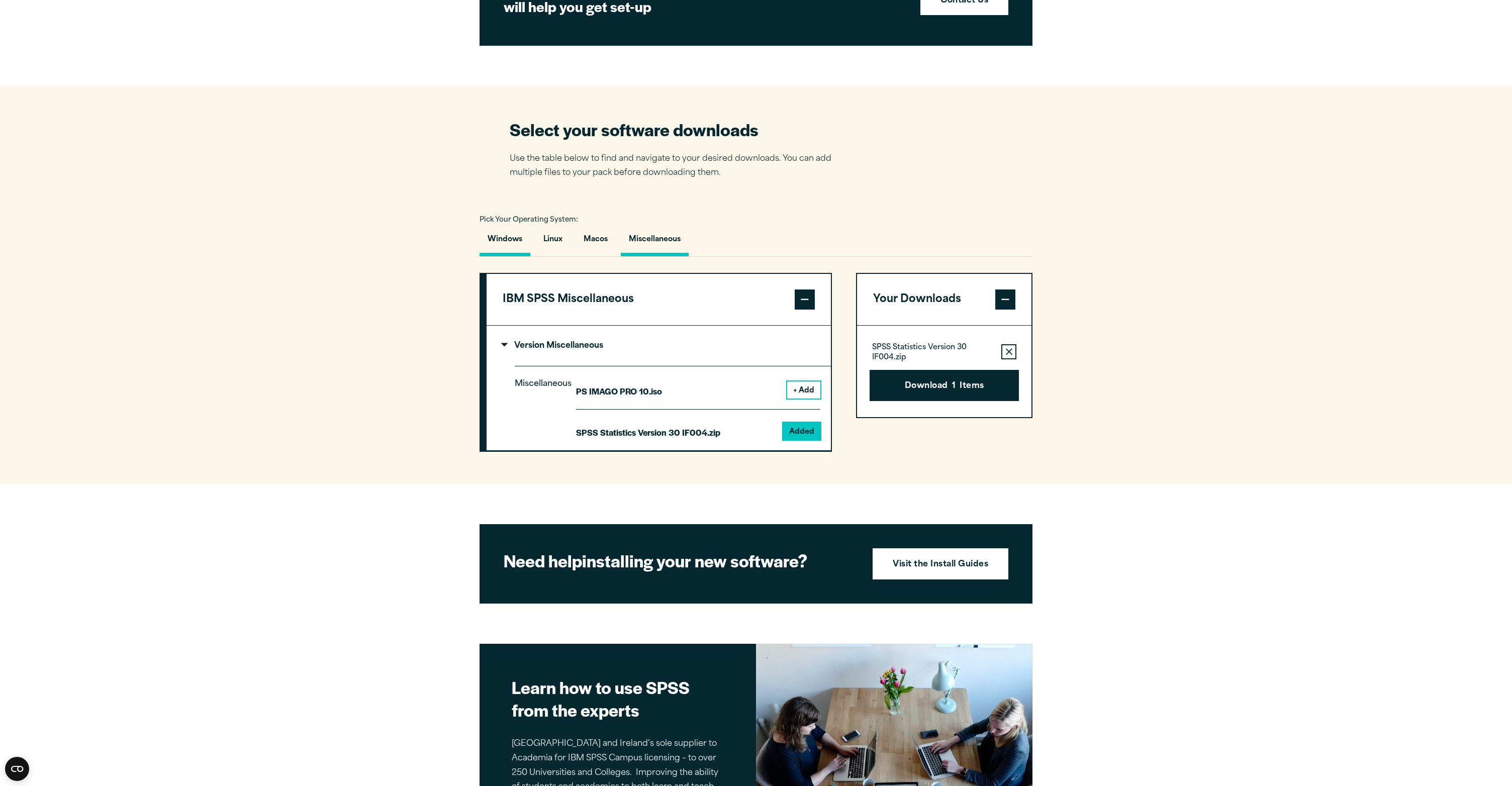
click at [488, 238] on button "Windows" at bounding box center [505, 242] width 51 height 29
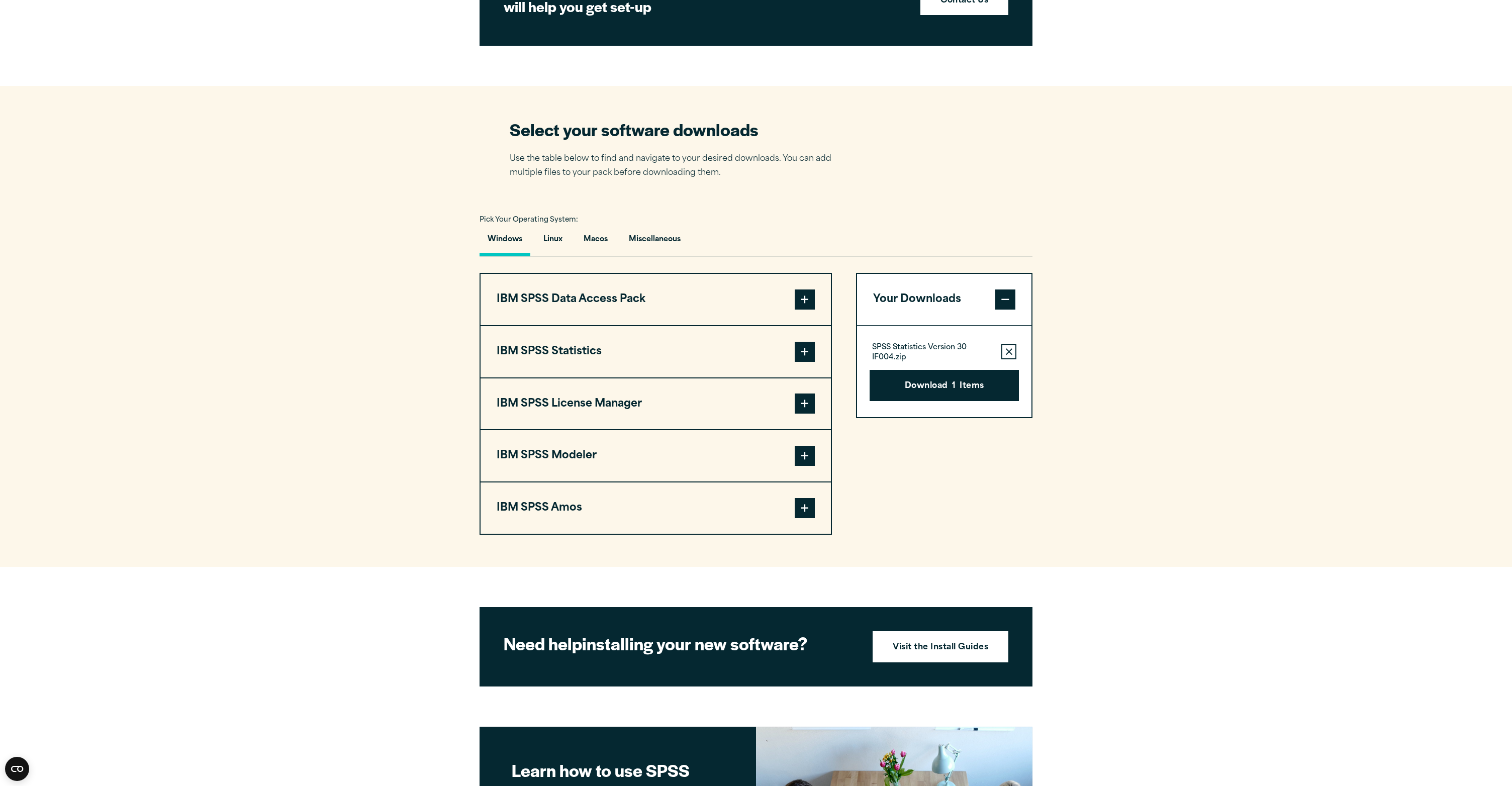
click at [565, 340] on button "IBM SPSS Statistics" at bounding box center [655, 351] width 350 height 51
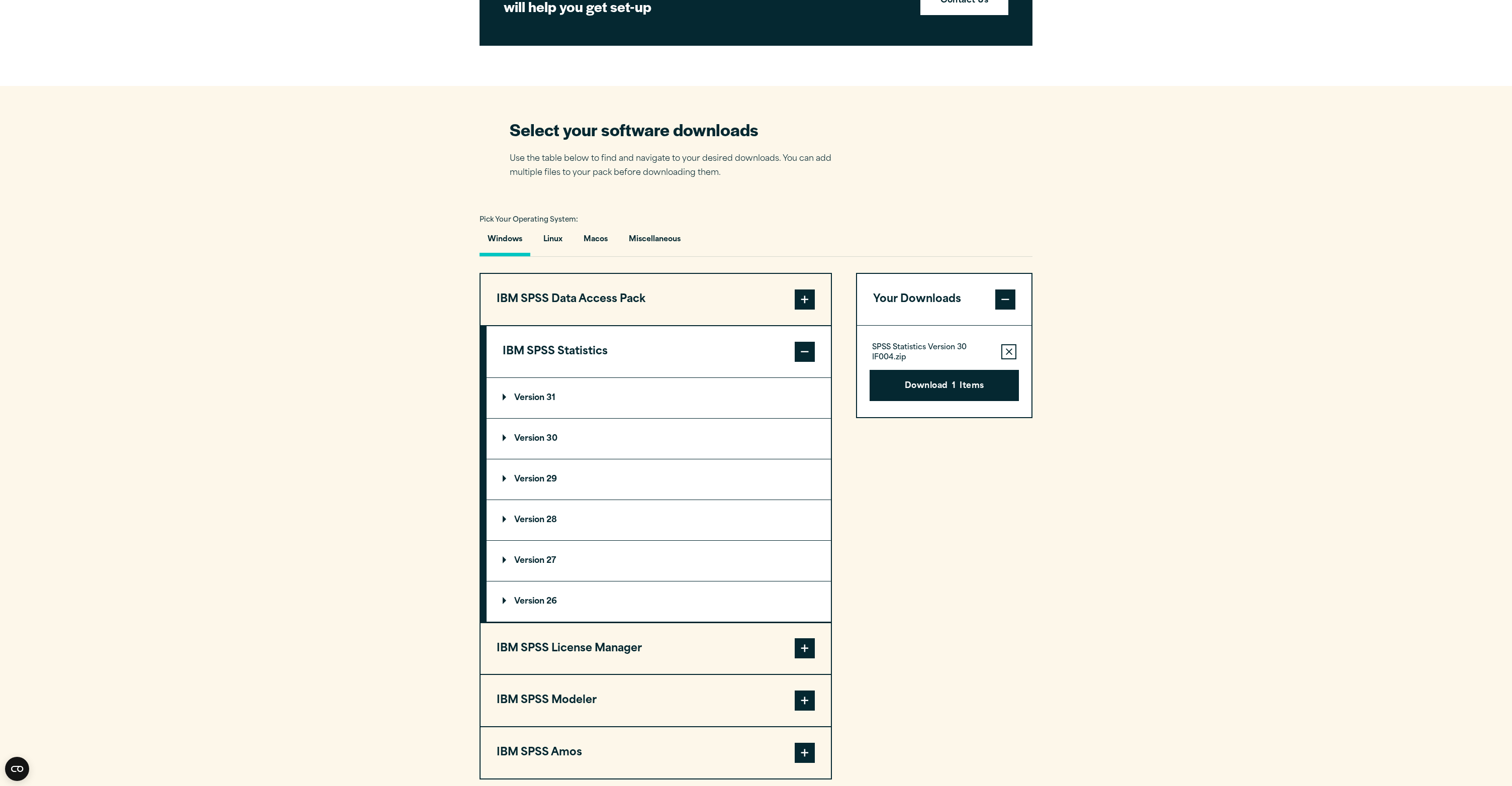
click at [536, 355] on p "Version 30" at bounding box center [530, 439] width 55 height 8
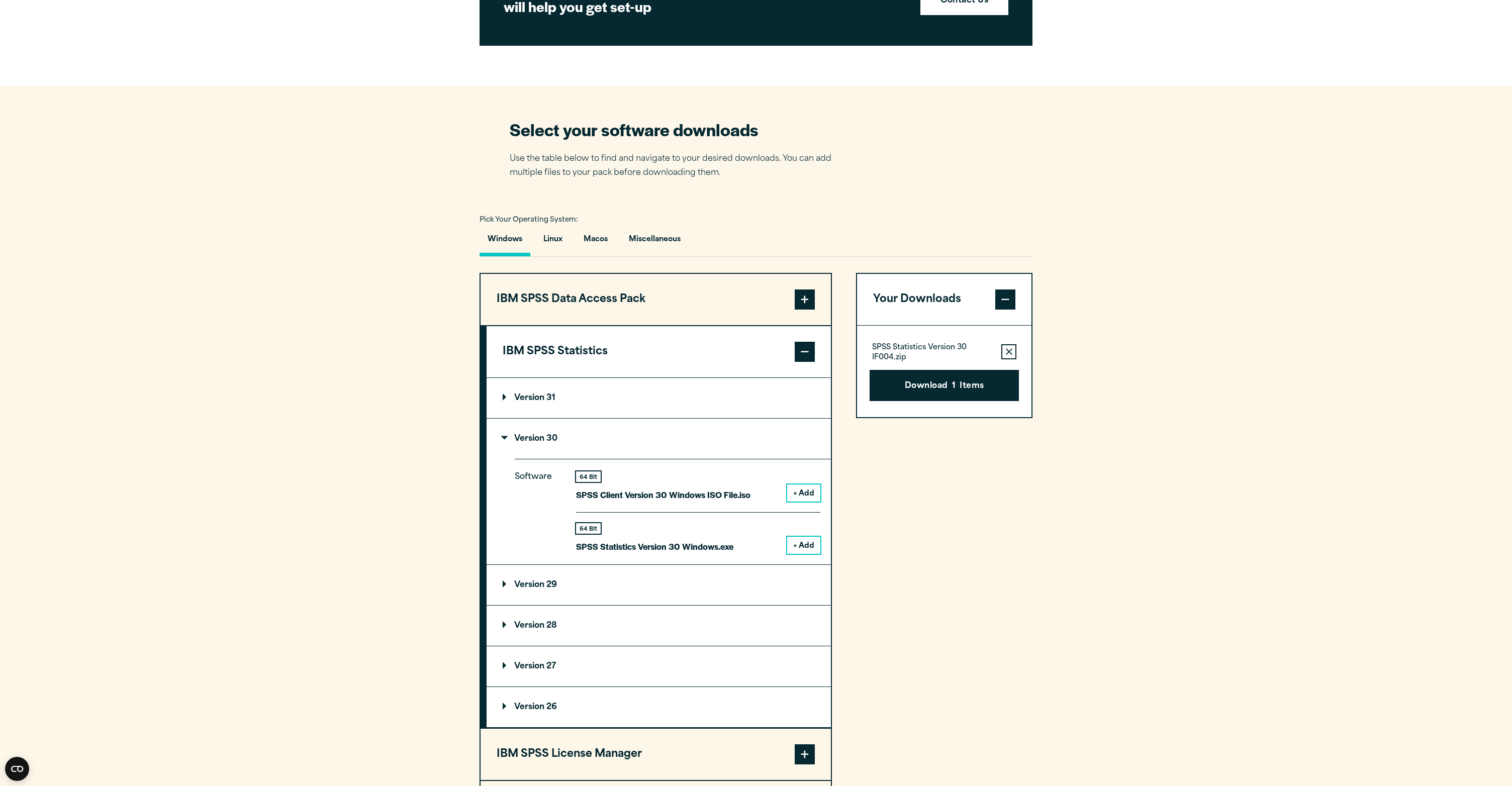
click at [600, 355] on button "+ Add" at bounding box center [803, 545] width 34 height 17
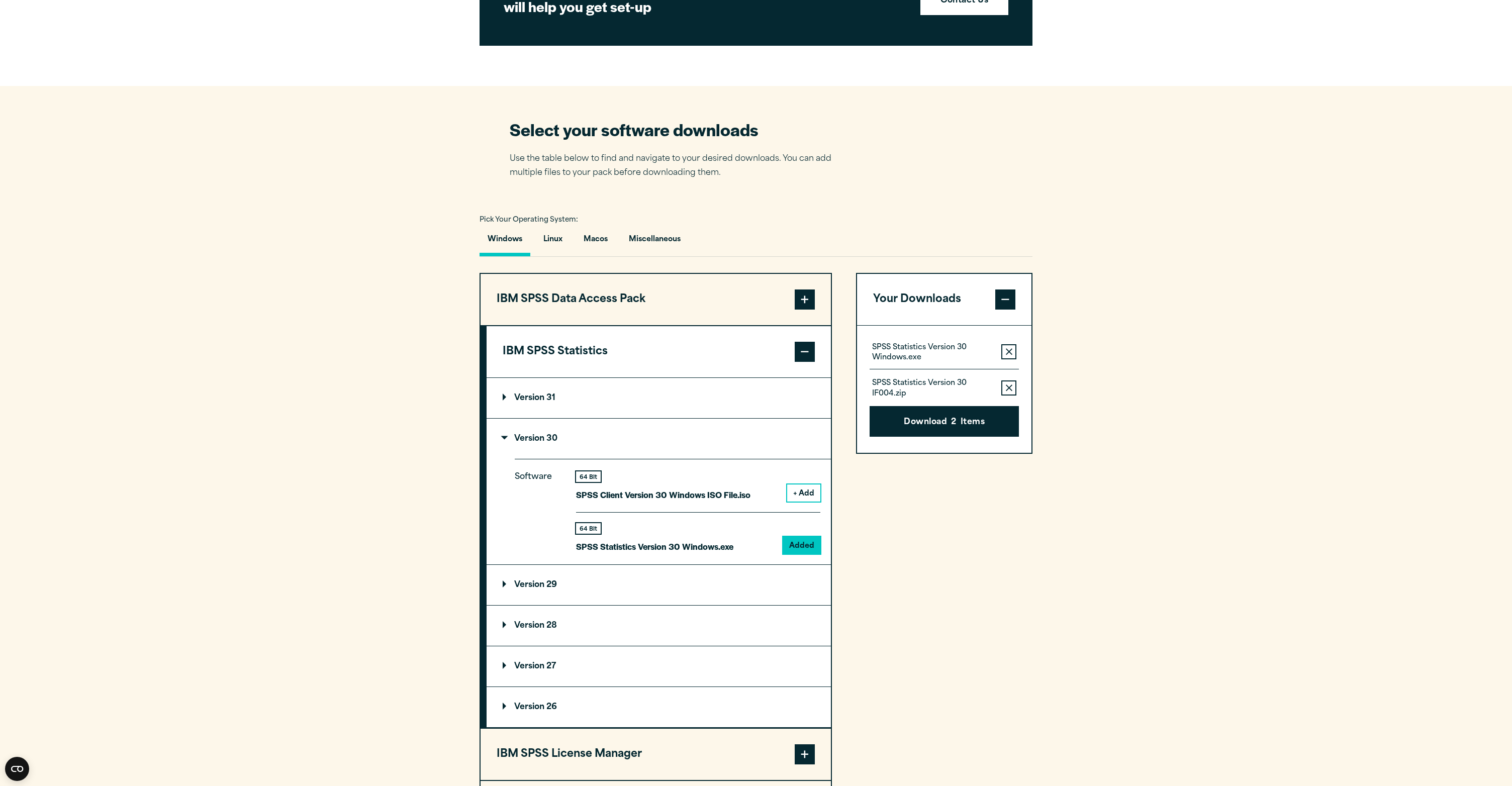
click at [600, 355] on button "Remove this item from your software download list" at bounding box center [1008, 388] width 15 height 15
click at [600, 355] on button "Download 1 Items" at bounding box center [944, 385] width 149 height 31
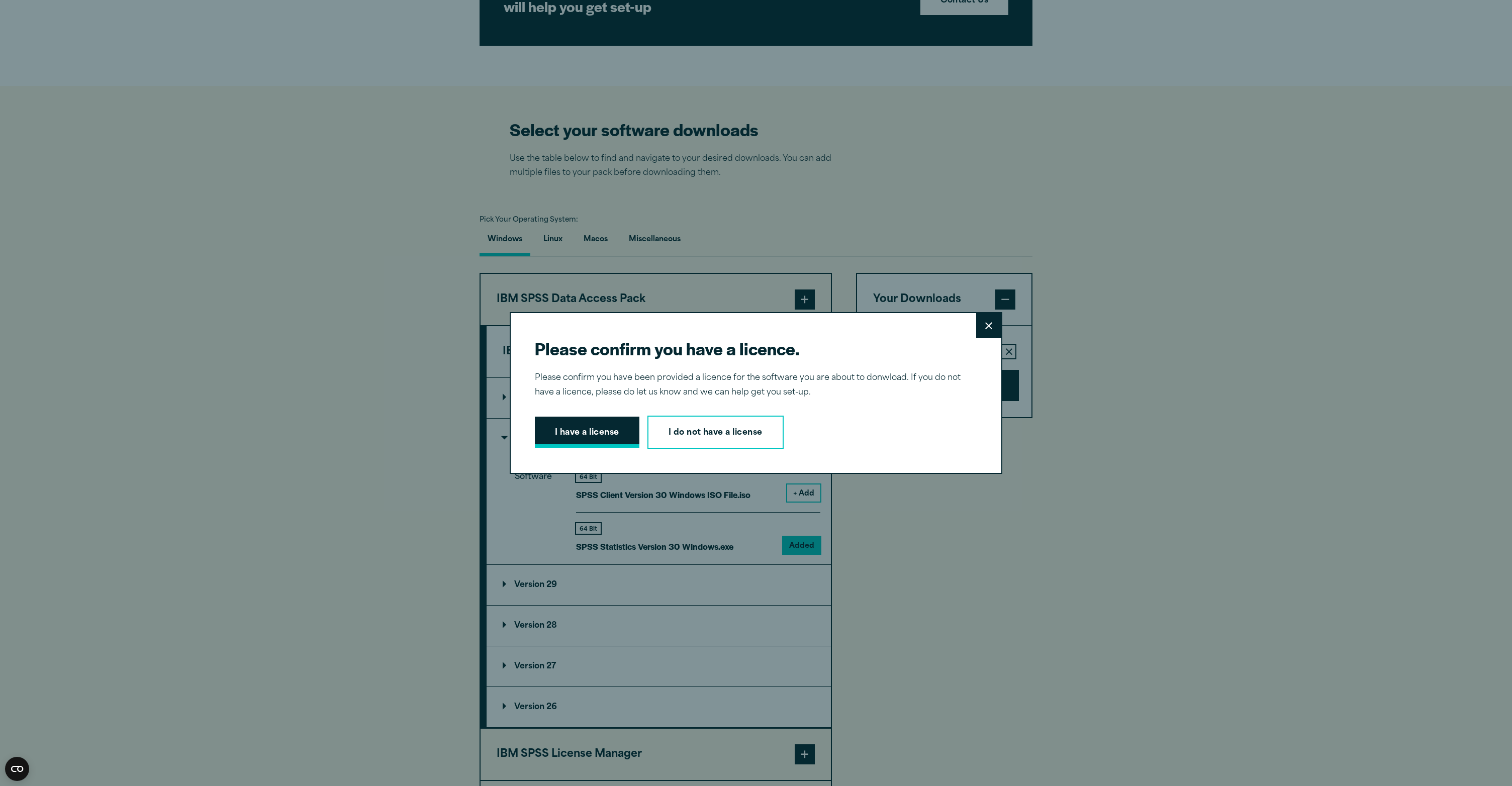
click at [600, 355] on button "I have a license" at bounding box center [587, 431] width 104 height 31
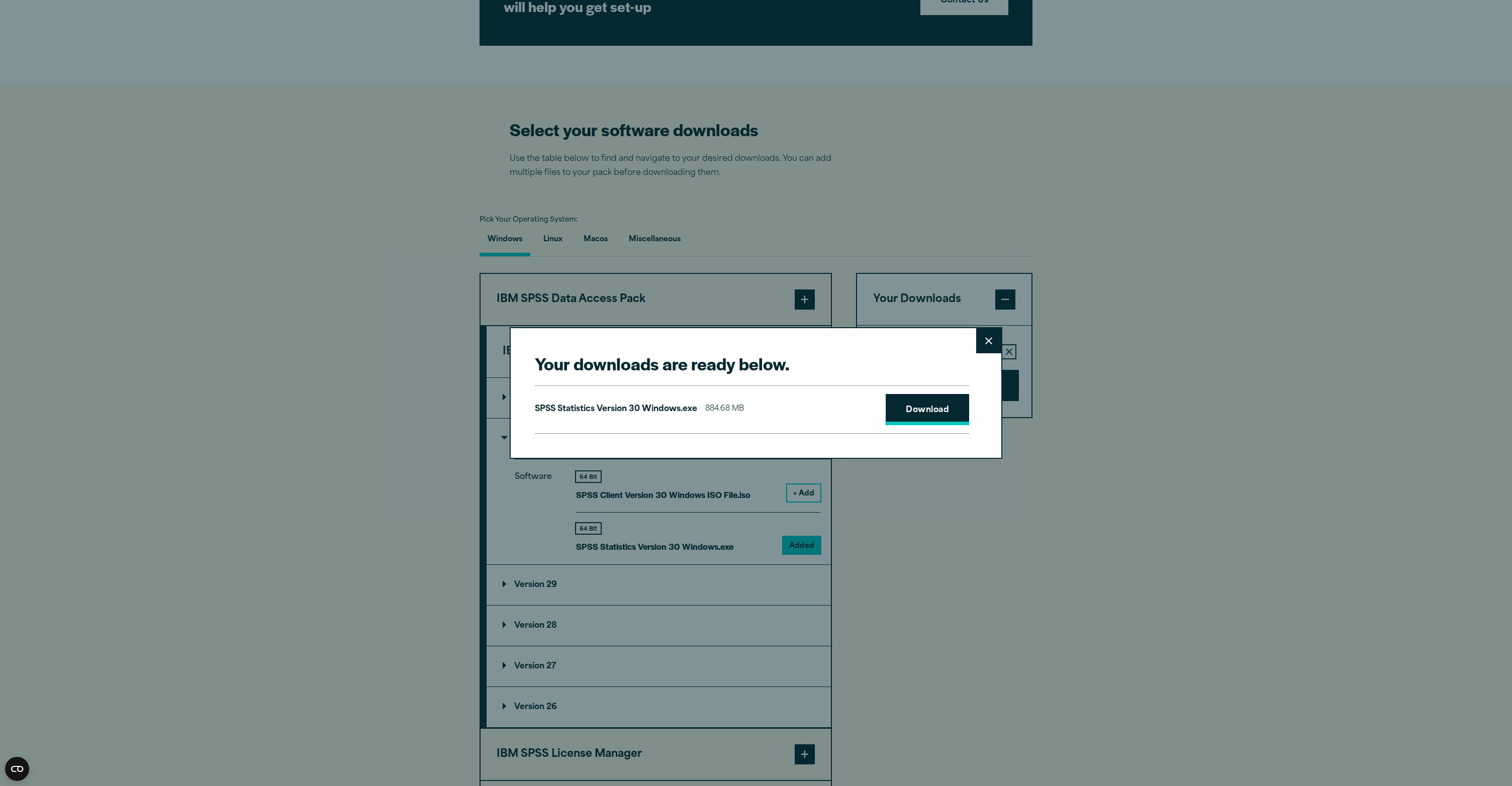
click at [600, 355] on link "Download" at bounding box center [927, 409] width 84 height 31
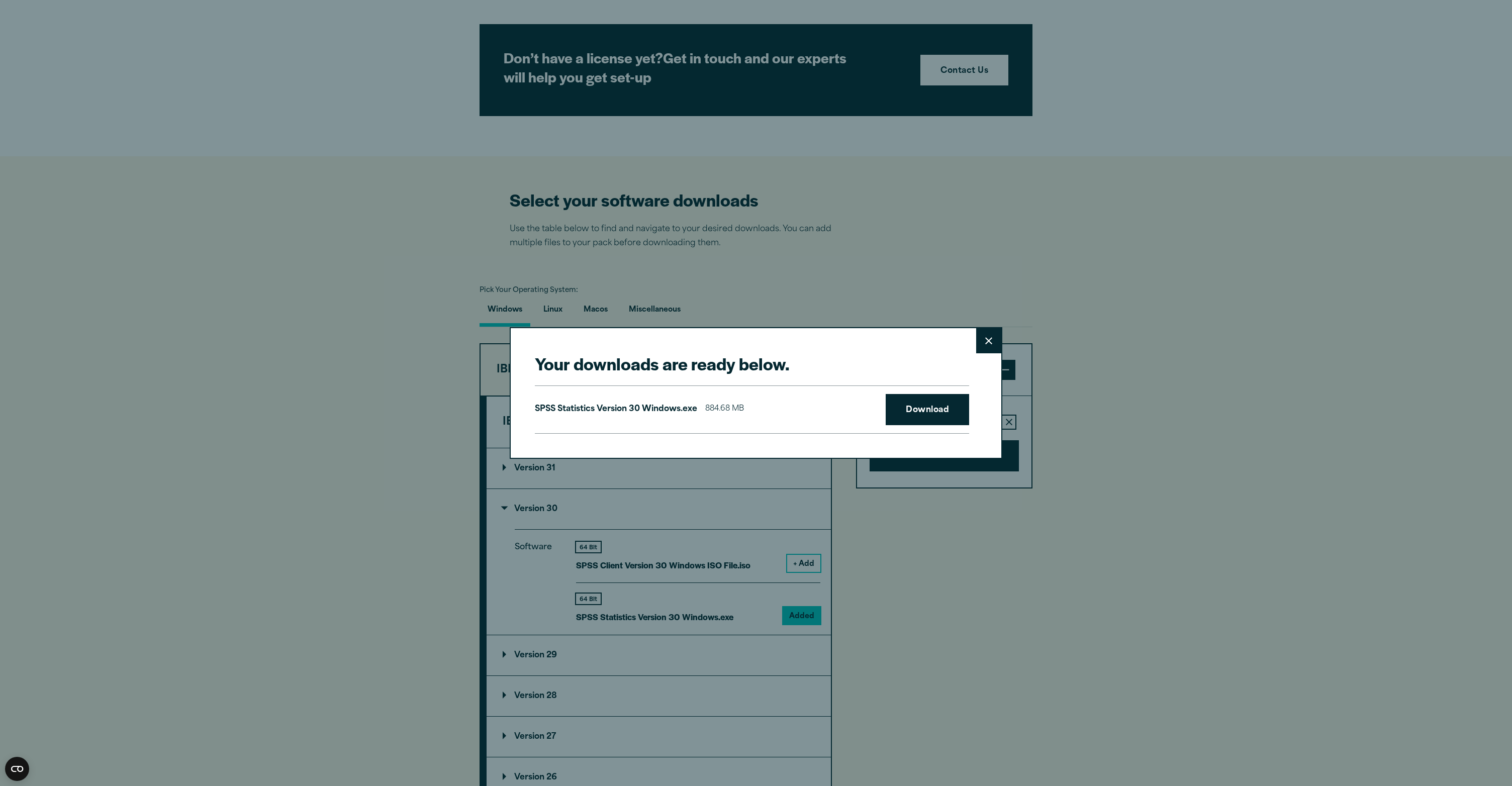
scroll to position [471, 0]
click at [600, 346] on button "Close" at bounding box center [988, 340] width 25 height 25
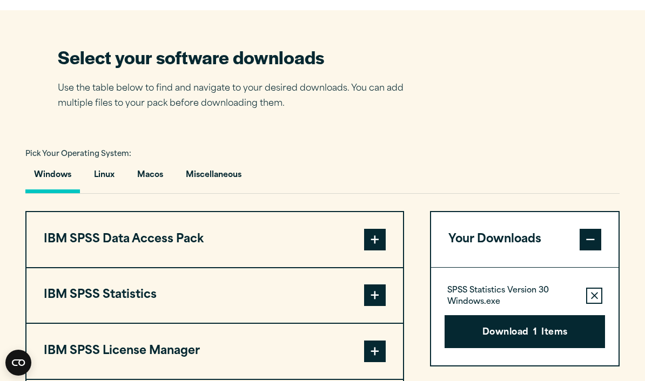
scroll to position [682, 0]
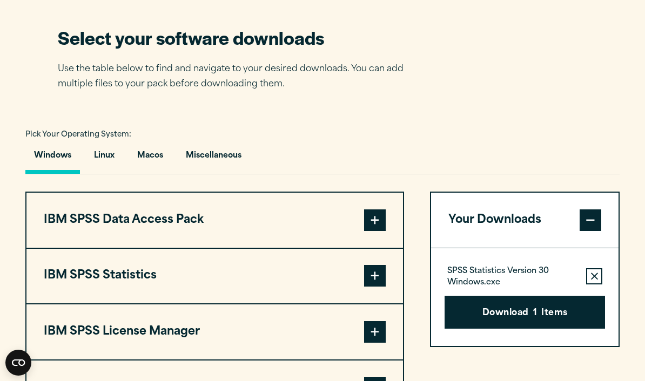
click at [532, 369] on div "Your Downloads SPSS Statistics Version 30 Windows.exe Remove this item from you…" at bounding box center [524, 332] width 189 height 281
click at [537, 392] on div "Your Downloads SPSS Statistics Version 30 Windows.exe Remove this item from you…" at bounding box center [524, 332] width 189 height 281
